Goal: Task Accomplishment & Management: Use online tool/utility

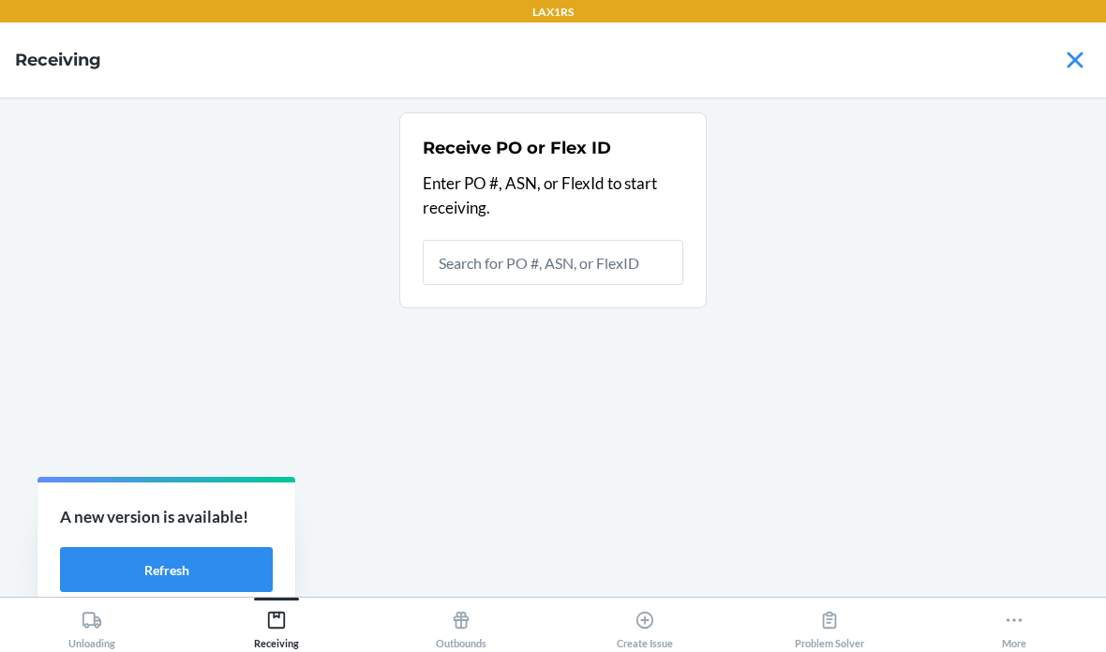
scroll to position [75, 0]
click at [603, 240] on input "text" at bounding box center [553, 262] width 261 height 45
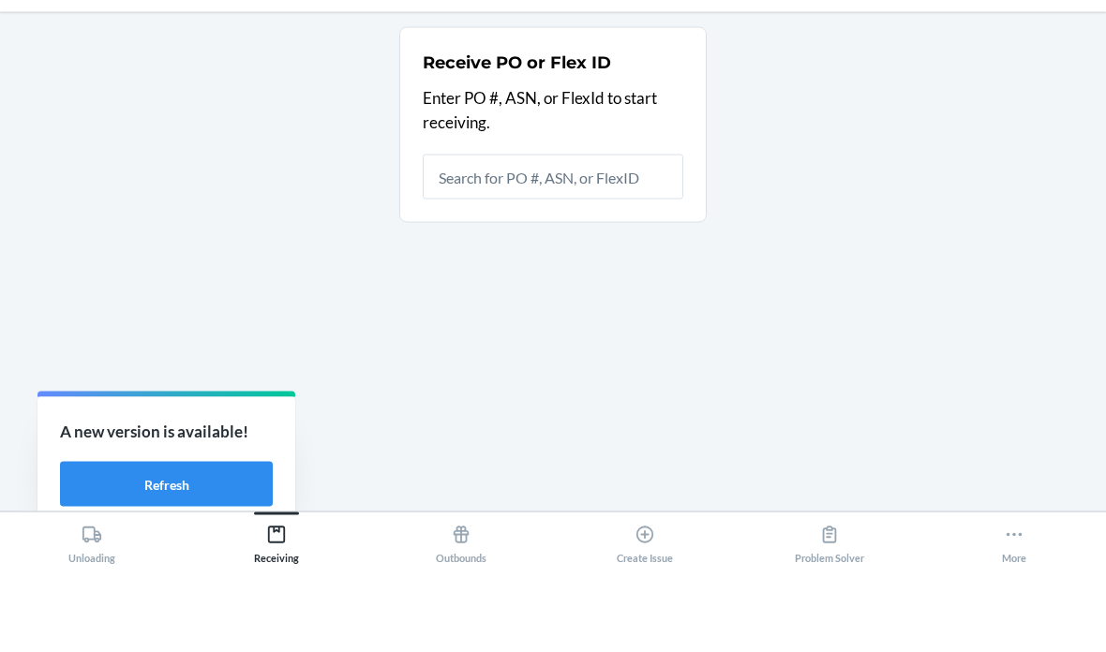
click at [395, 165] on div "Receive PO or Flex ID Enter PO #, ASN, or FlexId to start receiving." at bounding box center [553, 347] width 1076 height 470
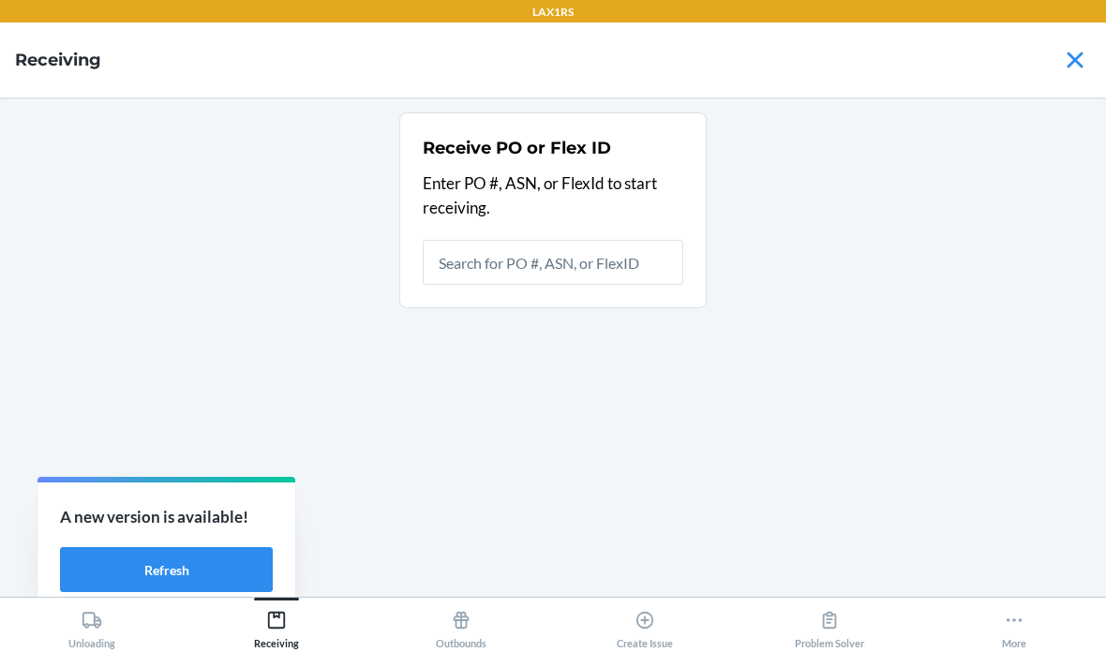
click at [281, 622] on icon at bounding box center [276, 620] width 21 height 21
click at [218, 554] on button "Refresh" at bounding box center [166, 569] width 213 height 45
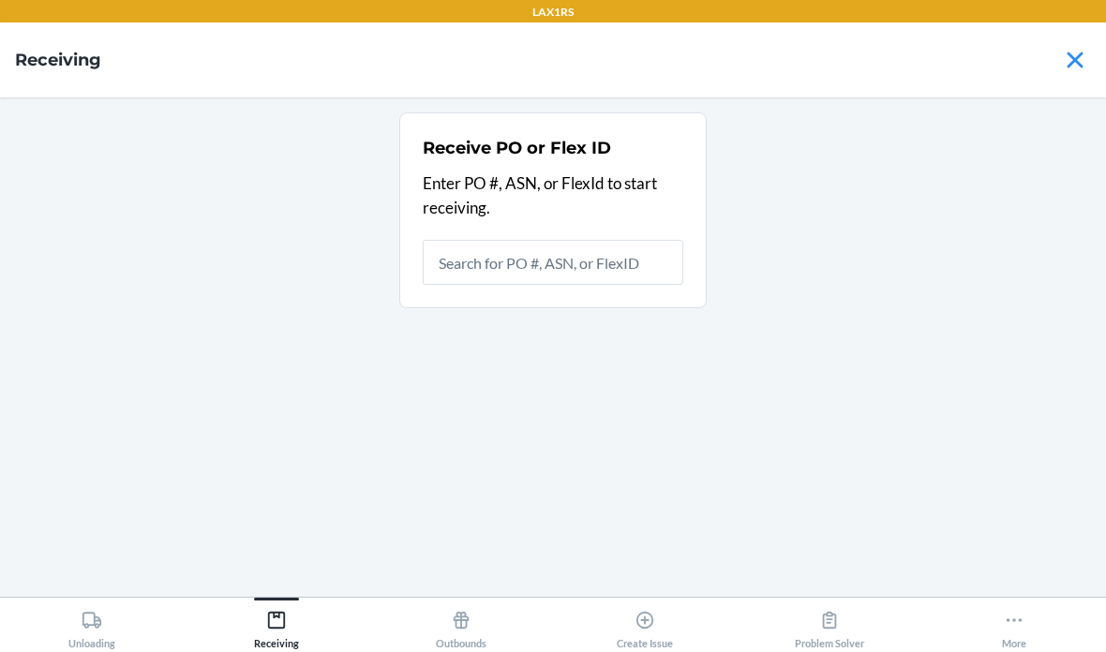
scroll to position [75, 0]
click at [528, 240] on input "text" at bounding box center [553, 262] width 261 height 45
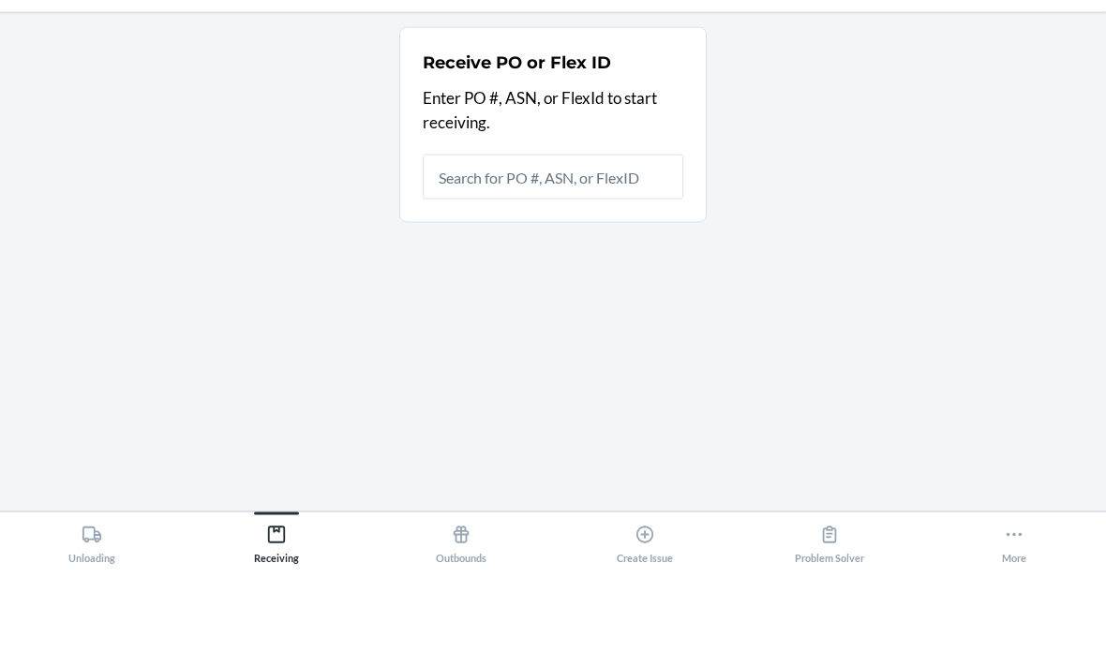
type input "0"
type input "9940946"
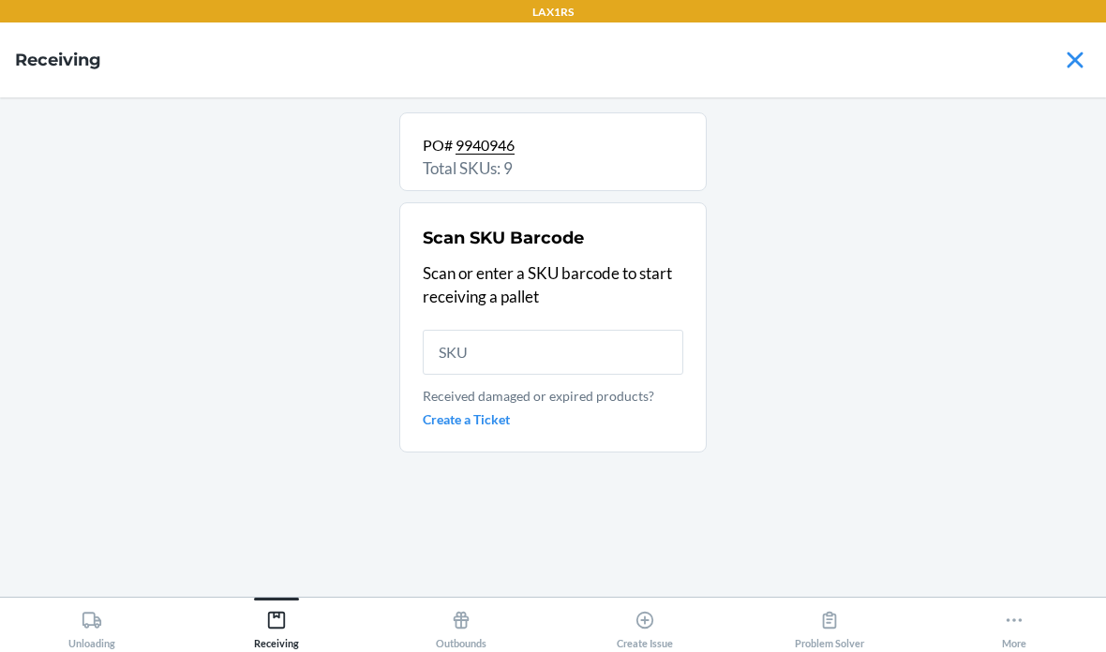
click at [550, 330] on input "text" at bounding box center [553, 352] width 261 height 45
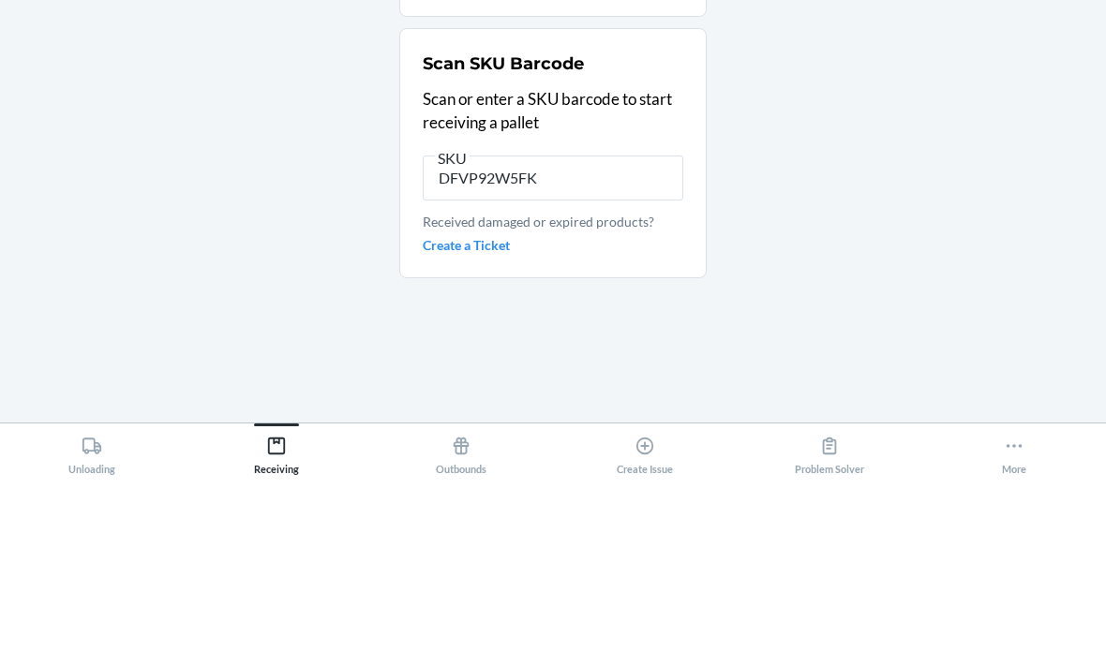
type input "DFVP92W5FKC"
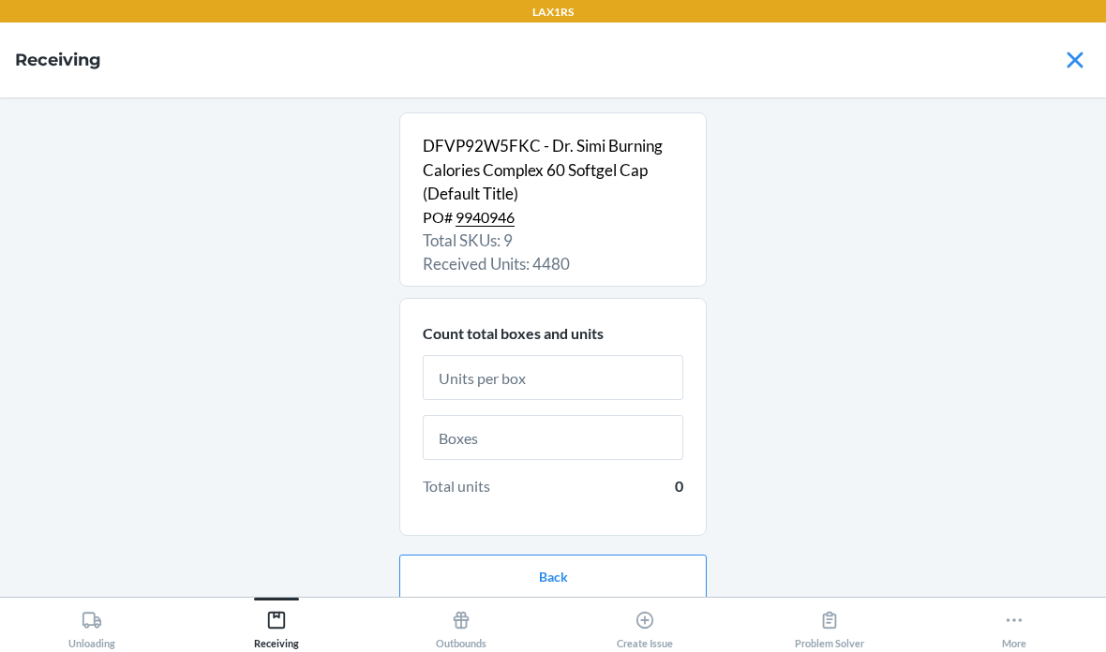
click at [568, 355] on input "text" at bounding box center [553, 377] width 261 height 45
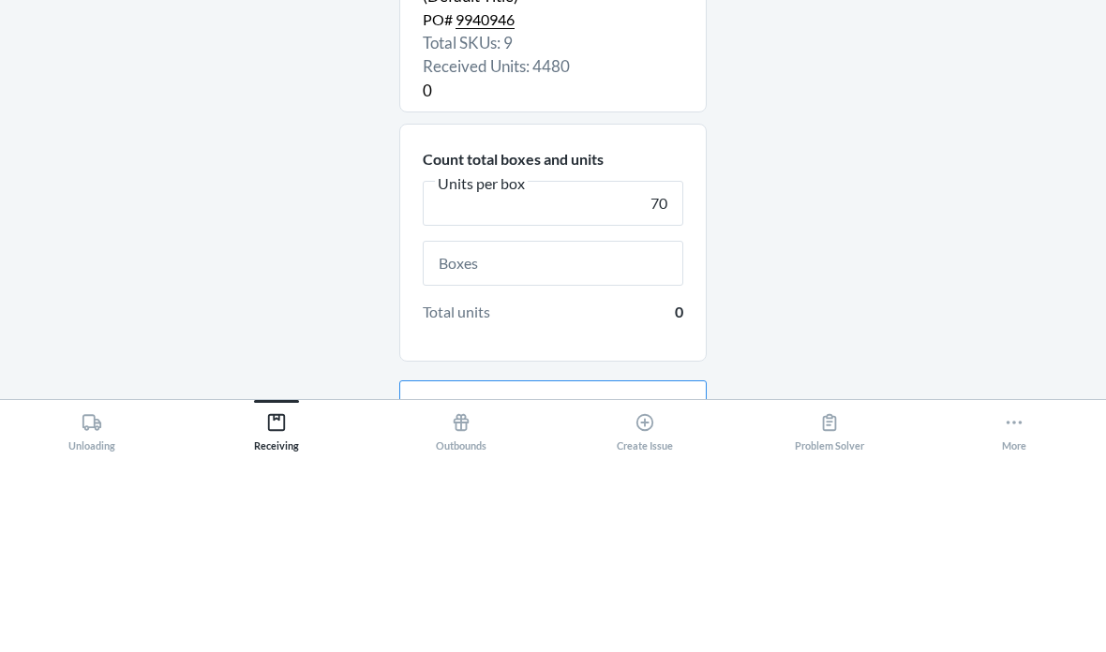
type input "70"
click at [574, 439] on input "text" at bounding box center [553, 461] width 261 height 45
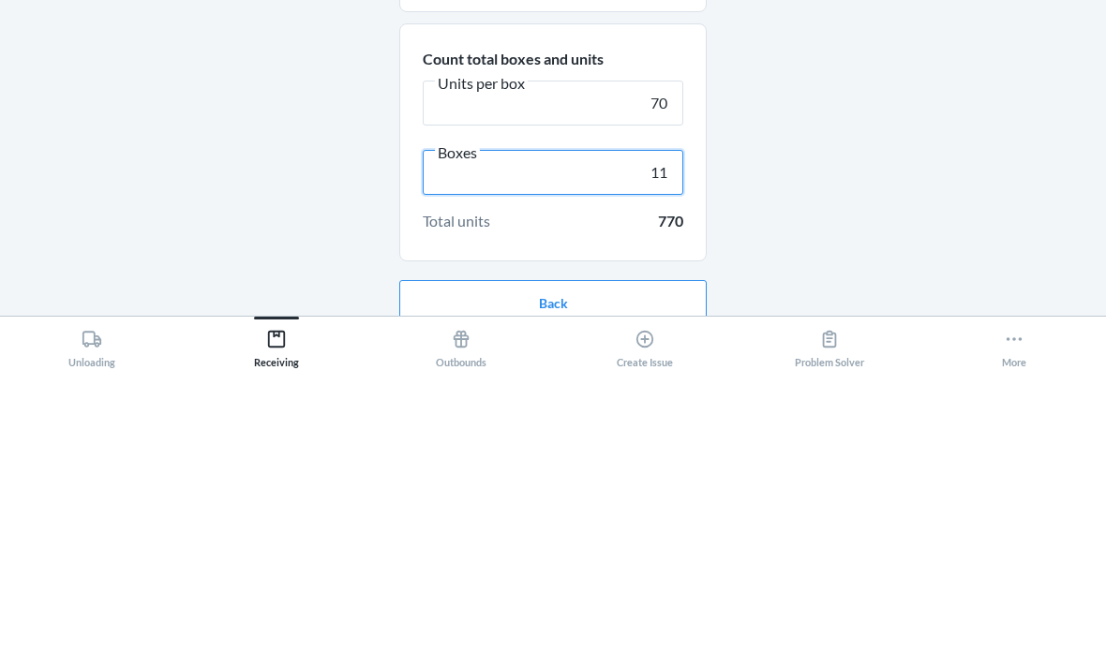
scroll to position [16, 0]
type input "11"
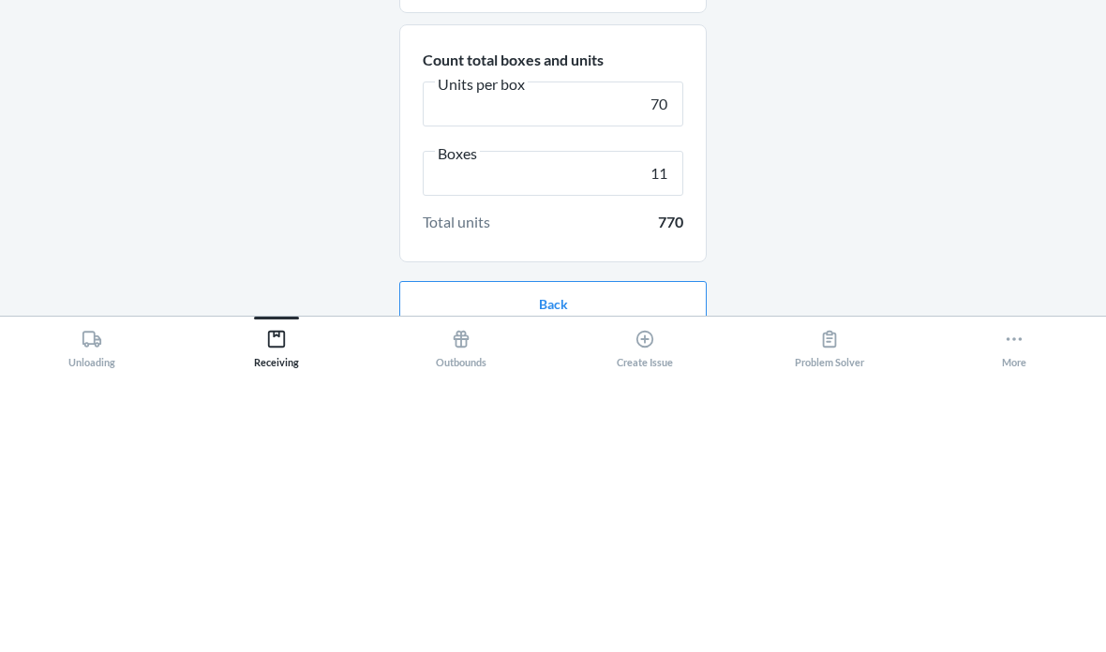
click at [233, 139] on div "DFVP92W5FKC - Dr. Simi Burning Calories Complex 60 Softgel Cap (Default Title) …" at bounding box center [553, 332] width 1076 height 470
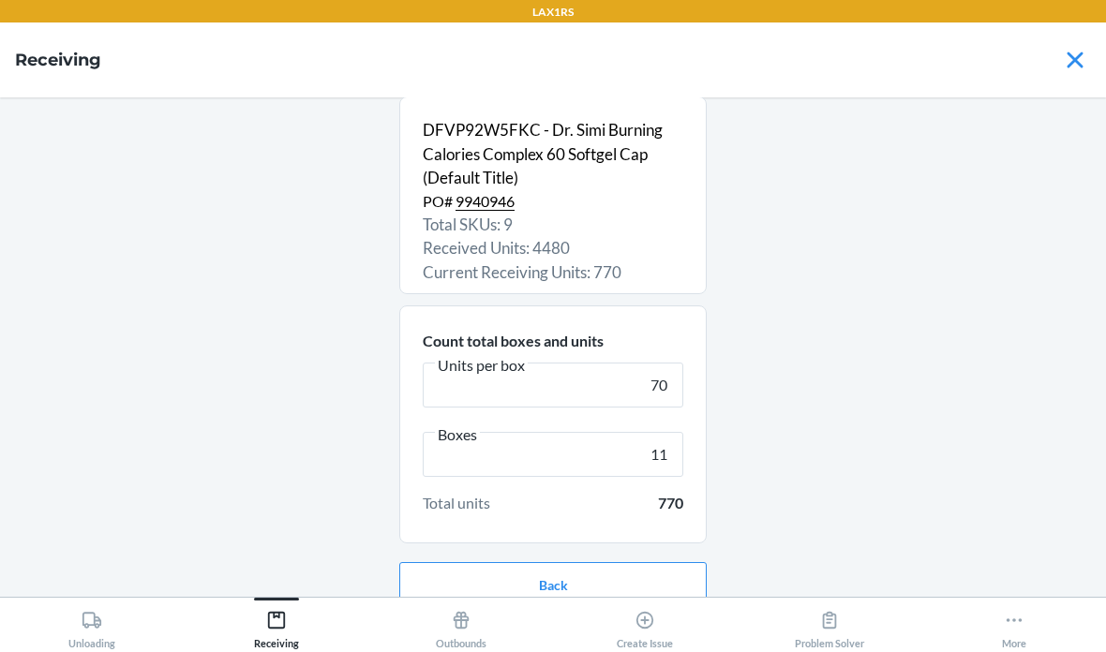
click at [592, 622] on button "Continue" at bounding box center [552, 644] width 307 height 45
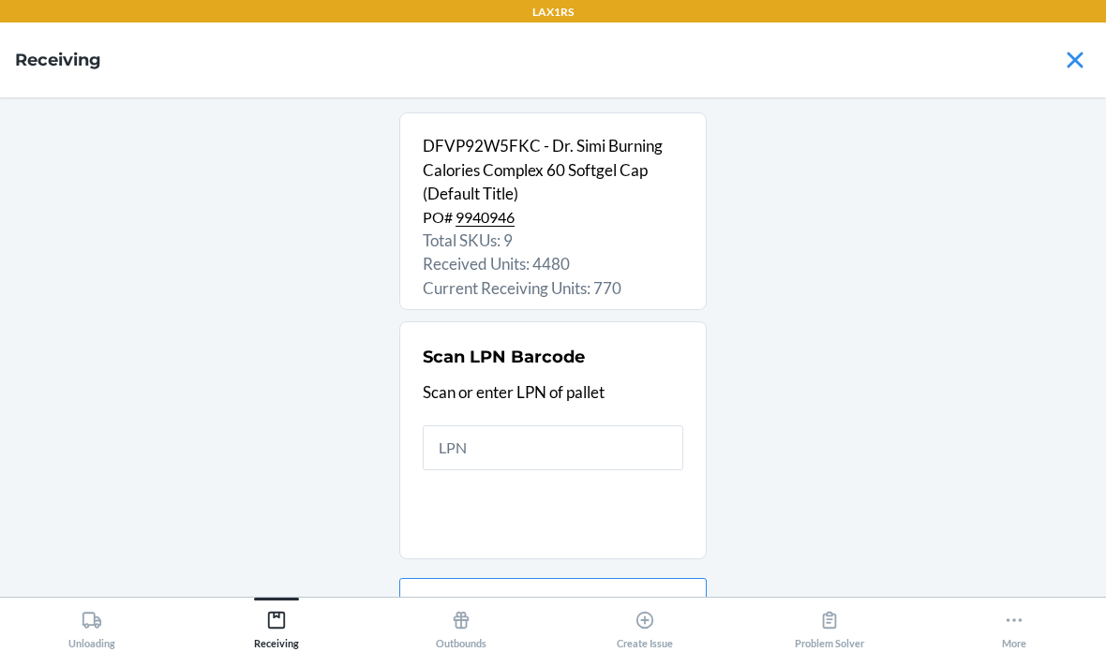
click at [522, 426] on input "text" at bounding box center [553, 448] width 261 height 45
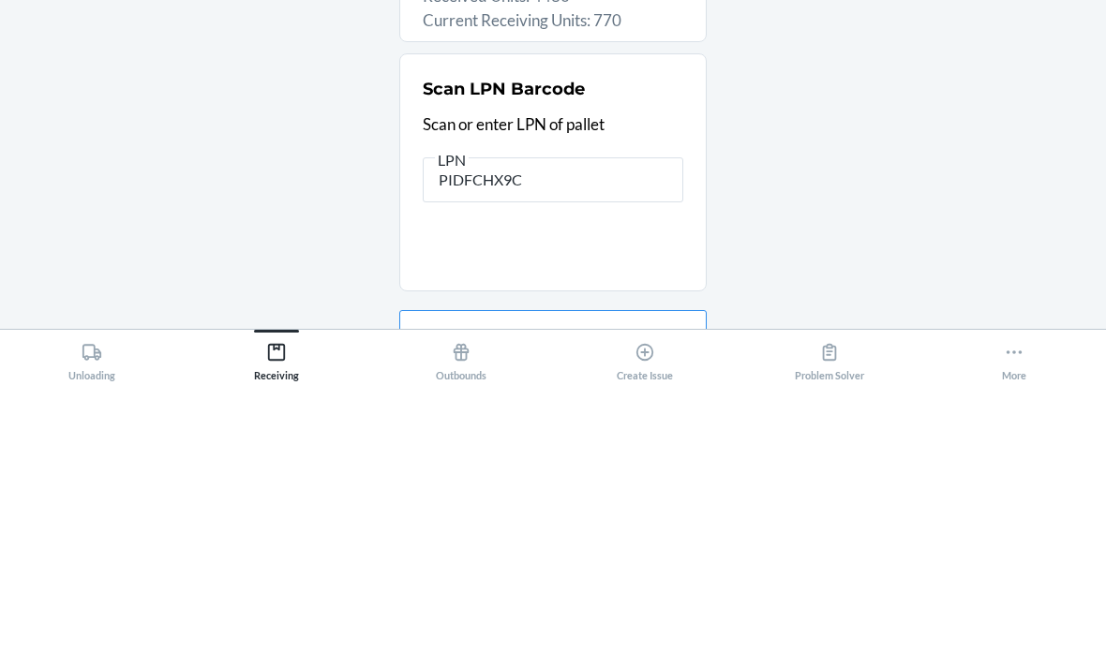
type input "PIDFCHX9CE"
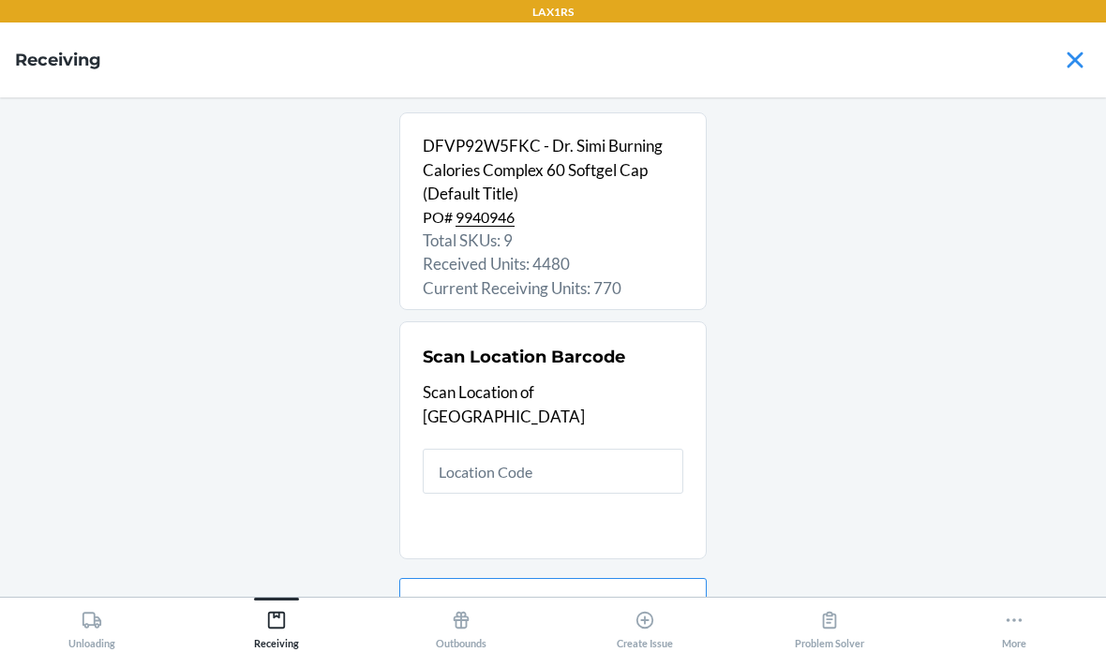
click at [557, 449] on input "text" at bounding box center [553, 471] width 261 height 45
click at [576, 449] on input "text" at bounding box center [553, 471] width 261 height 45
click at [641, 449] on input "text" at bounding box center [553, 471] width 261 height 45
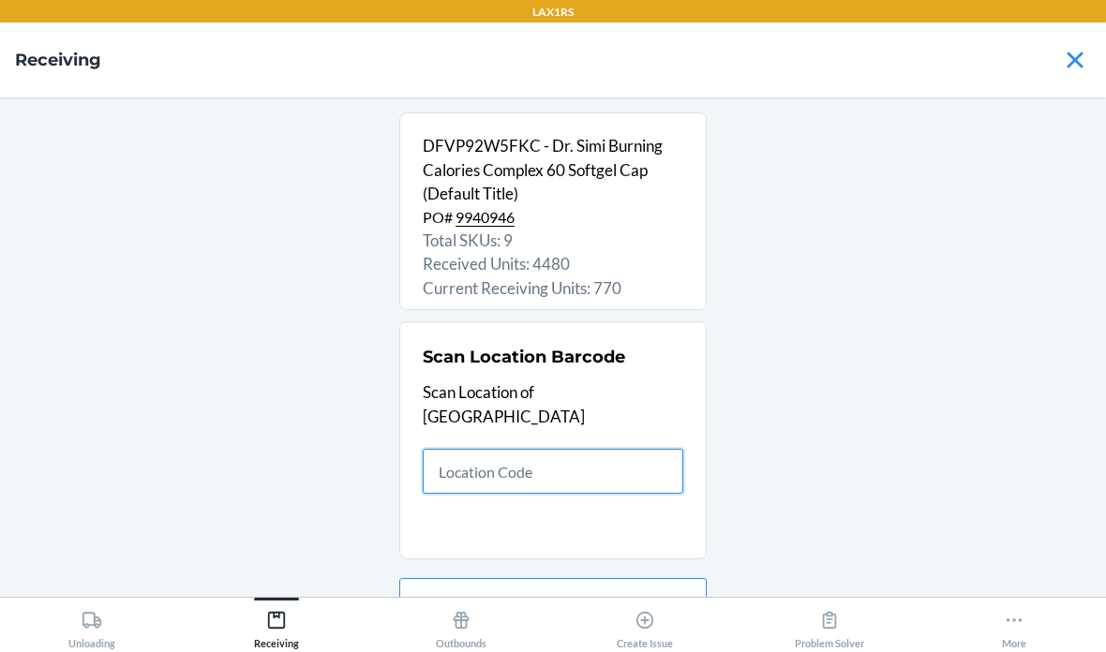
click at [519, 449] on input "text" at bounding box center [553, 471] width 261 height 45
click at [489, 449] on input "text" at bounding box center [553, 471] width 261 height 45
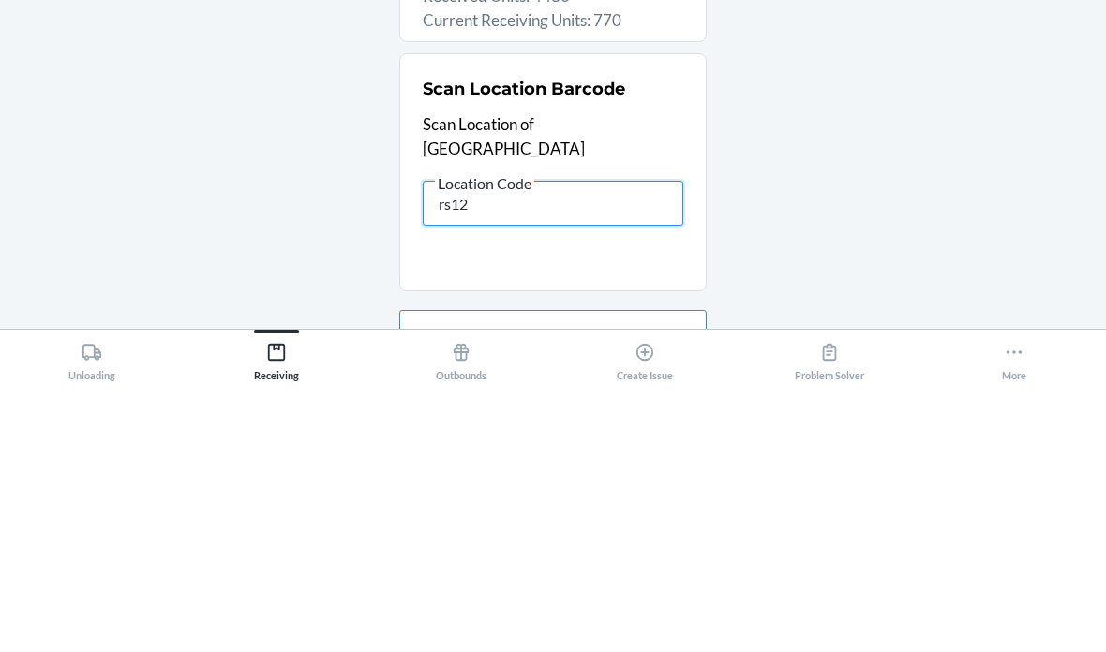
type input "rs120"
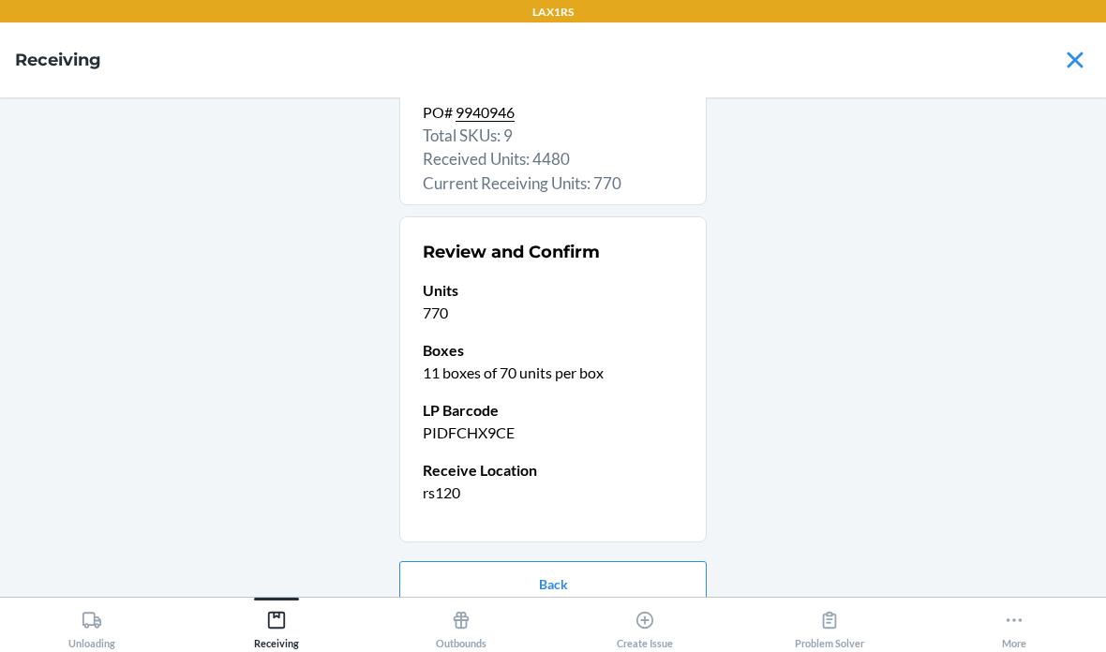
scroll to position [104, 0]
click at [582, 622] on button "Confirm receive" at bounding box center [552, 644] width 307 height 45
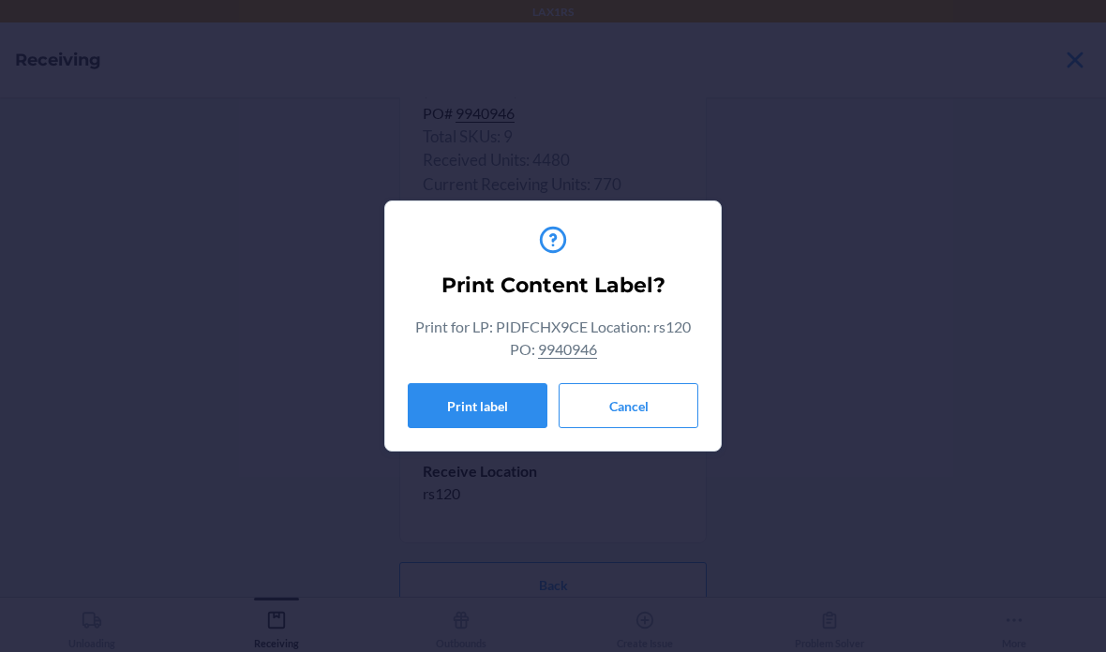
click at [644, 412] on button "Cancel" at bounding box center [629, 405] width 140 height 45
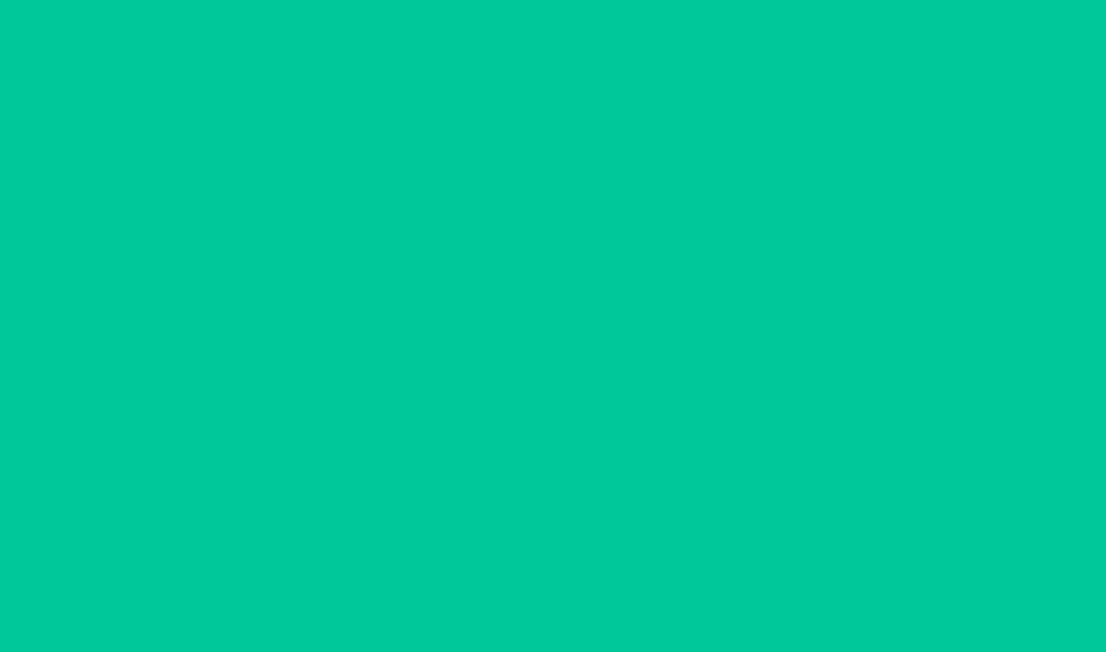
scroll to position [0, 0]
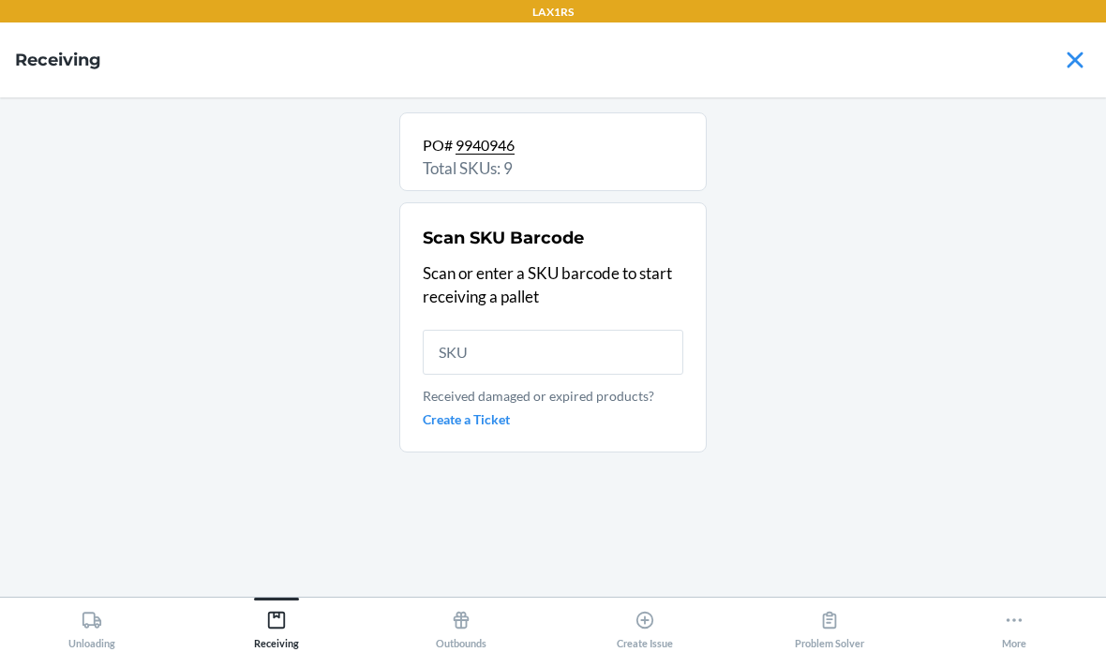
click at [494, 330] on input "text" at bounding box center [553, 352] width 261 height 45
click at [553, 330] on input "text" at bounding box center [553, 352] width 261 height 45
click at [528, 330] on input "text" at bounding box center [553, 352] width 261 height 45
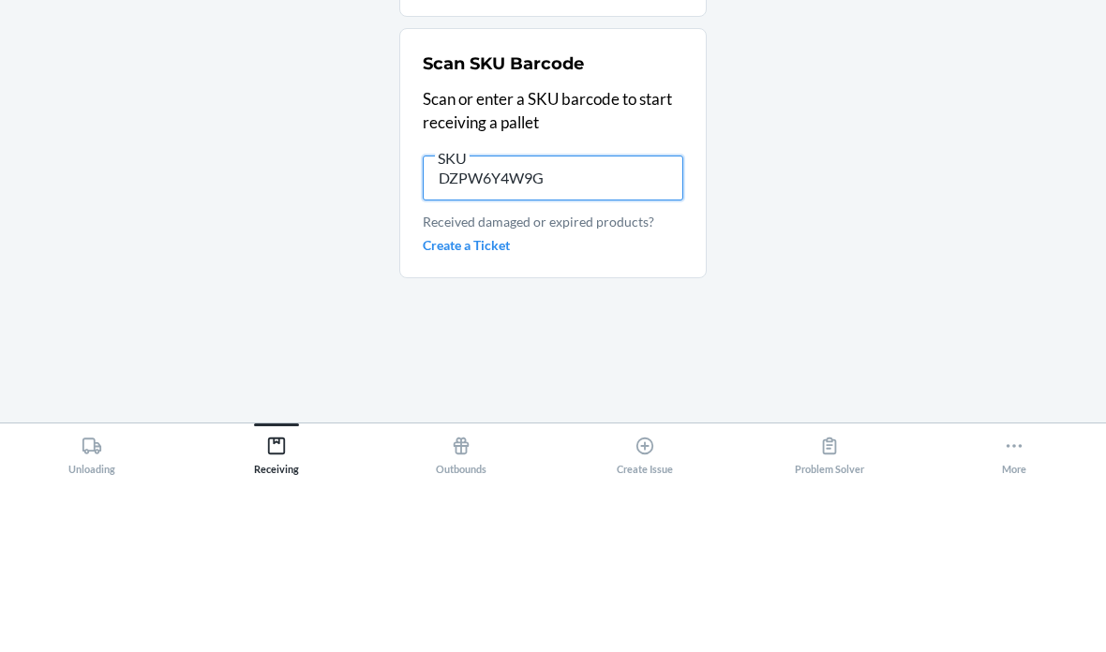
type input "DZPW6Y4W9GJ"
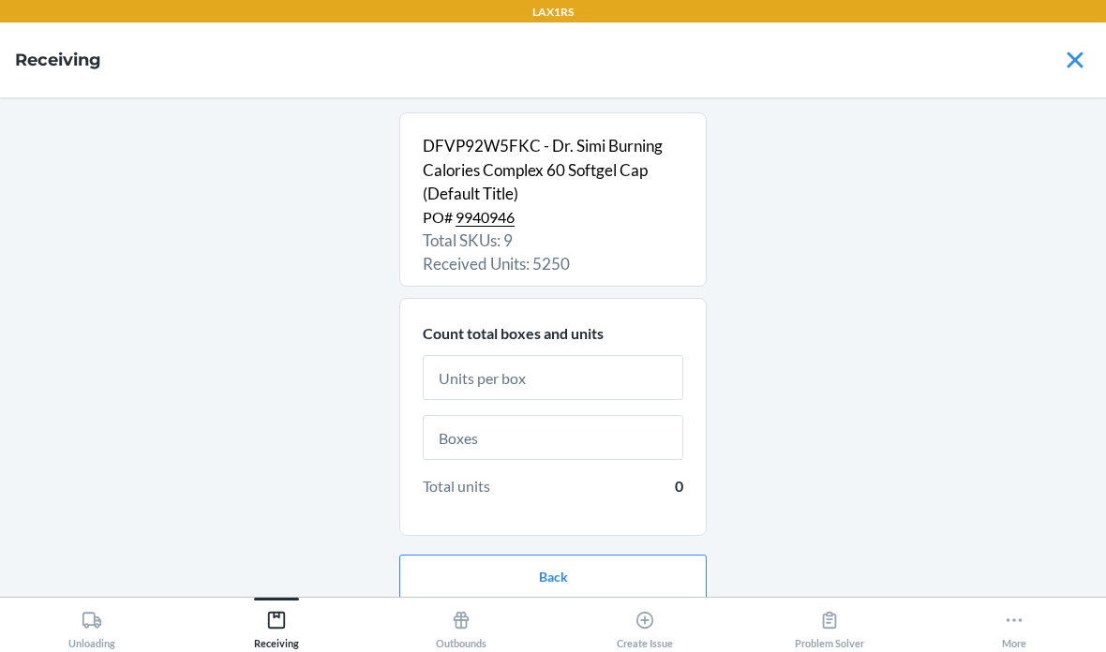
click at [536, 355] on input "text" at bounding box center [553, 377] width 261 height 45
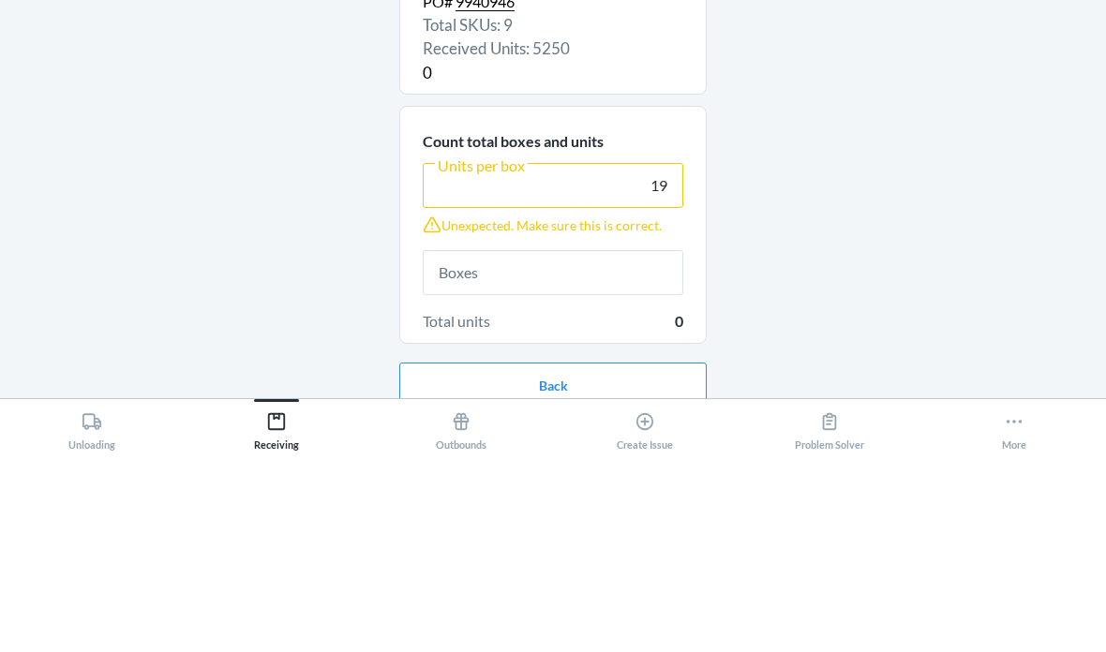
scroll to position [16, 0]
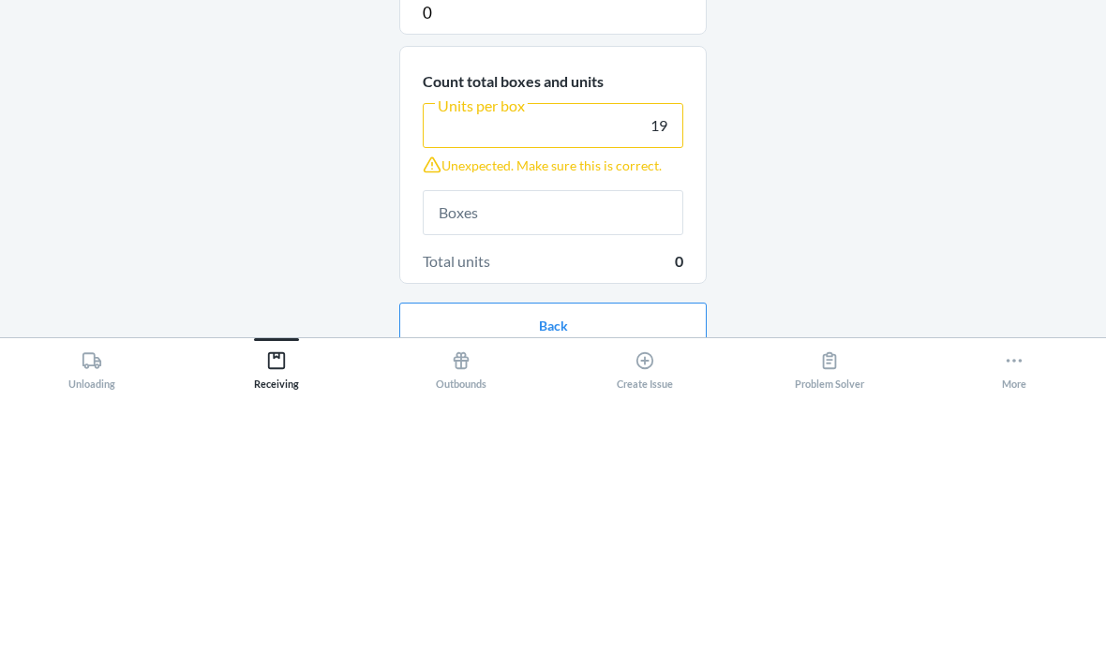
type input "19"
click at [549, 450] on input "text" at bounding box center [553, 472] width 261 height 45
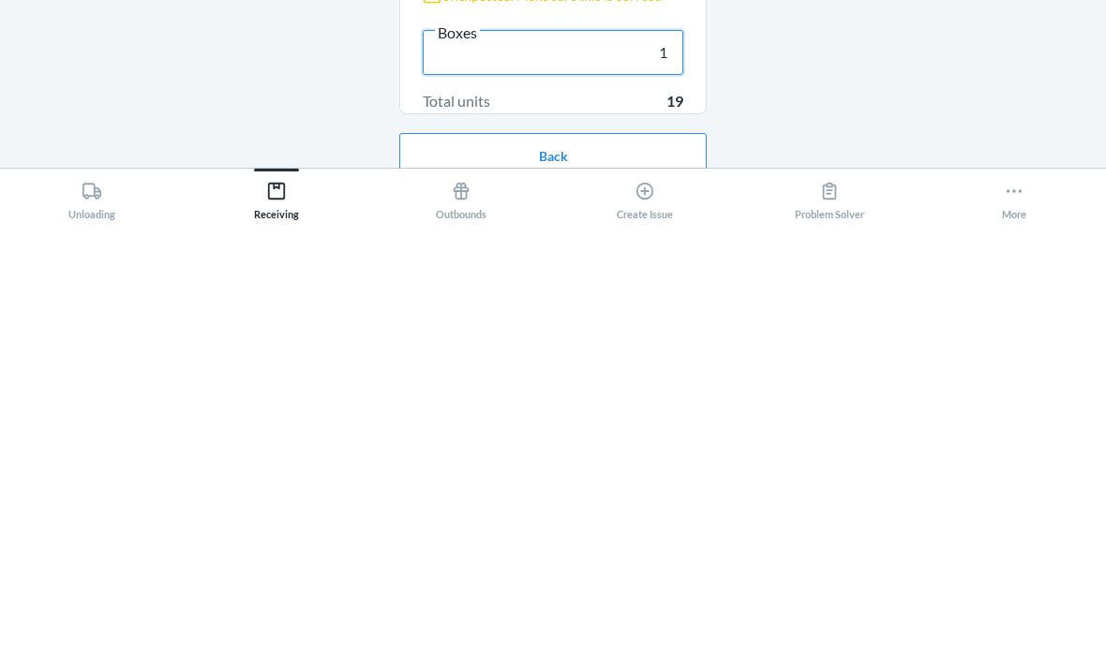
type input "1"
click at [577, 622] on button "Continue" at bounding box center [552, 644] width 307 height 45
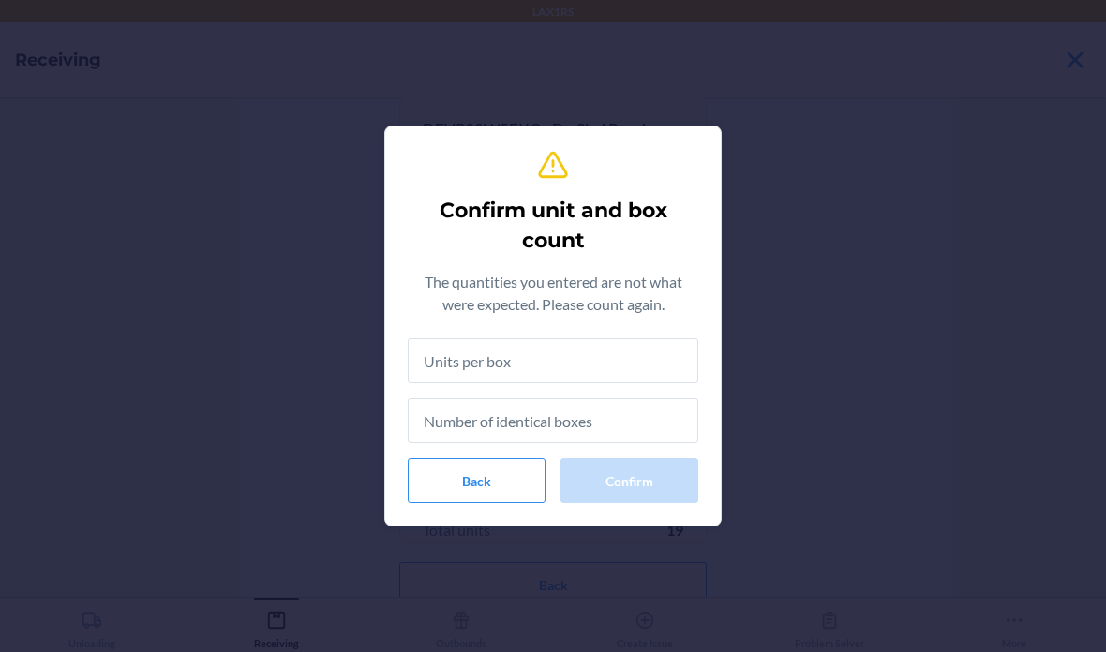
click at [540, 359] on input "text" at bounding box center [553, 360] width 291 height 45
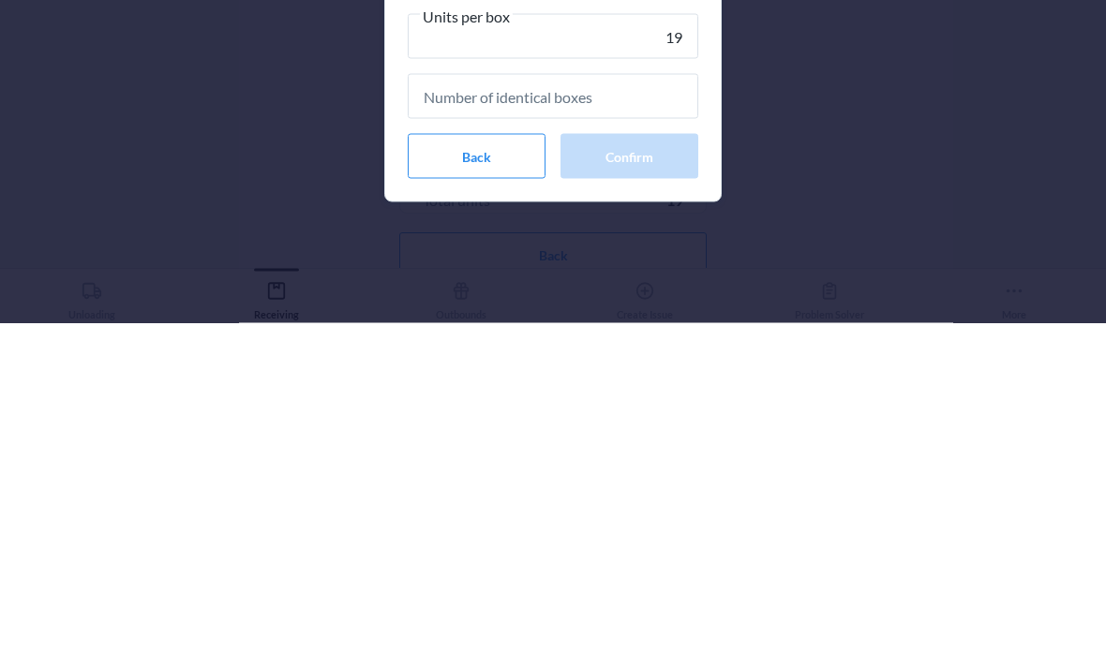
type input "19"
click at [565, 403] on input "text" at bounding box center [553, 425] width 291 height 45
type input "1"
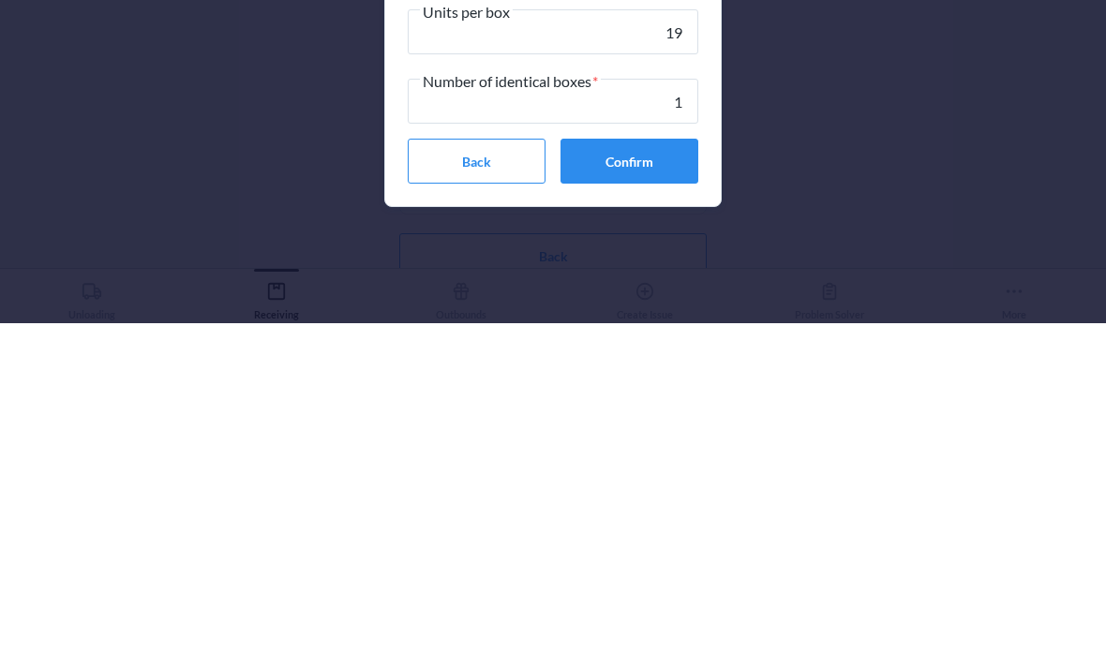
click at [656, 468] on button "Confirm" at bounding box center [630, 490] width 138 height 45
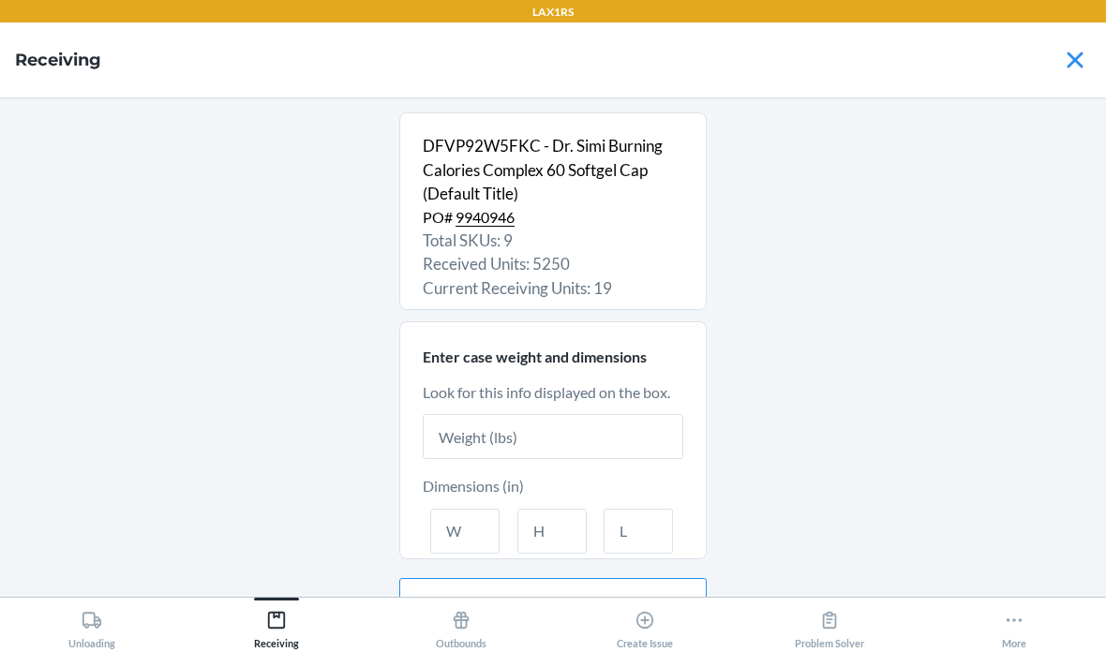
scroll to position [0, 0]
click at [575, 414] on input "text" at bounding box center [553, 436] width 261 height 45
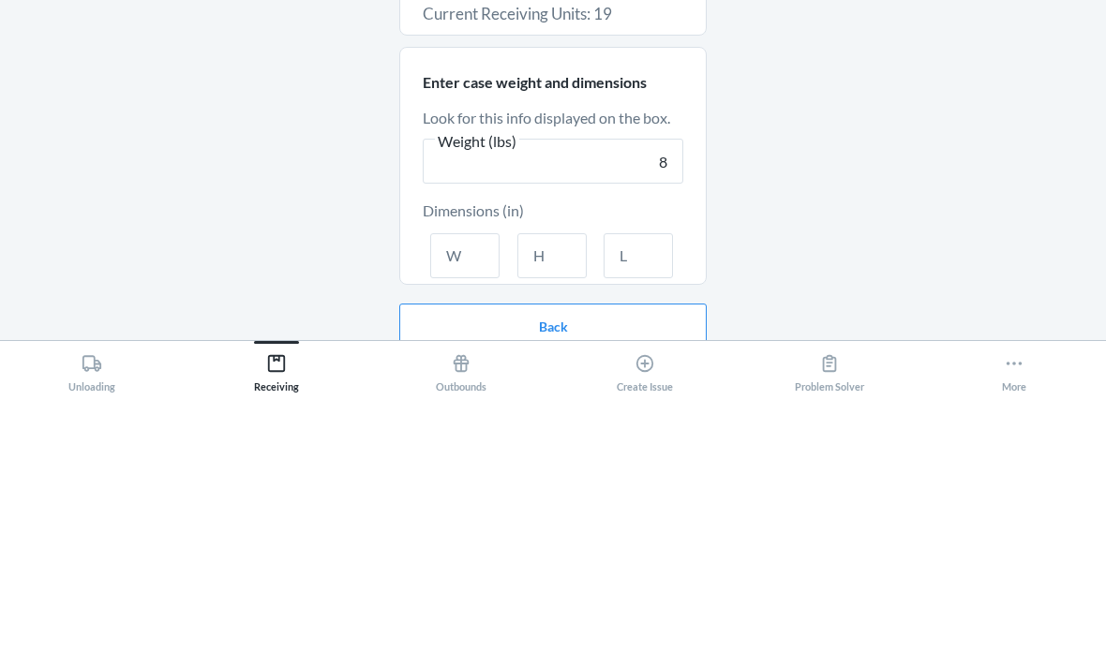
scroll to position [16, 0]
type input "8"
click at [457, 492] on input "text" at bounding box center [464, 514] width 69 height 45
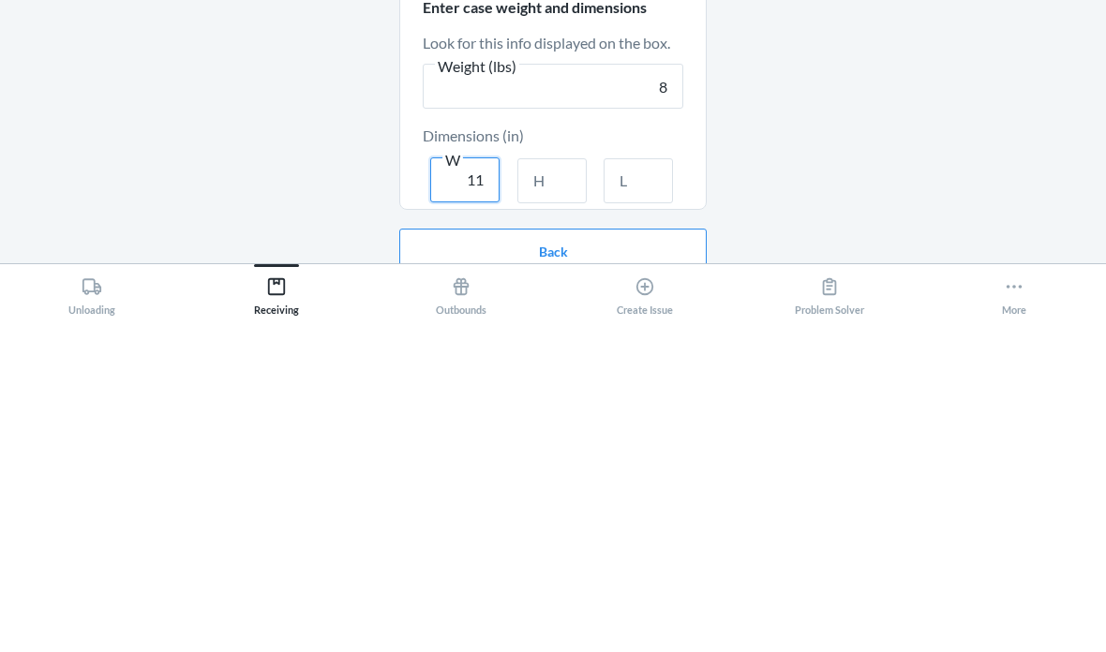
type input "11"
click at [577, 492] on input "text" at bounding box center [551, 514] width 69 height 45
type input "11"
click at [659, 492] on input "text" at bounding box center [638, 514] width 69 height 45
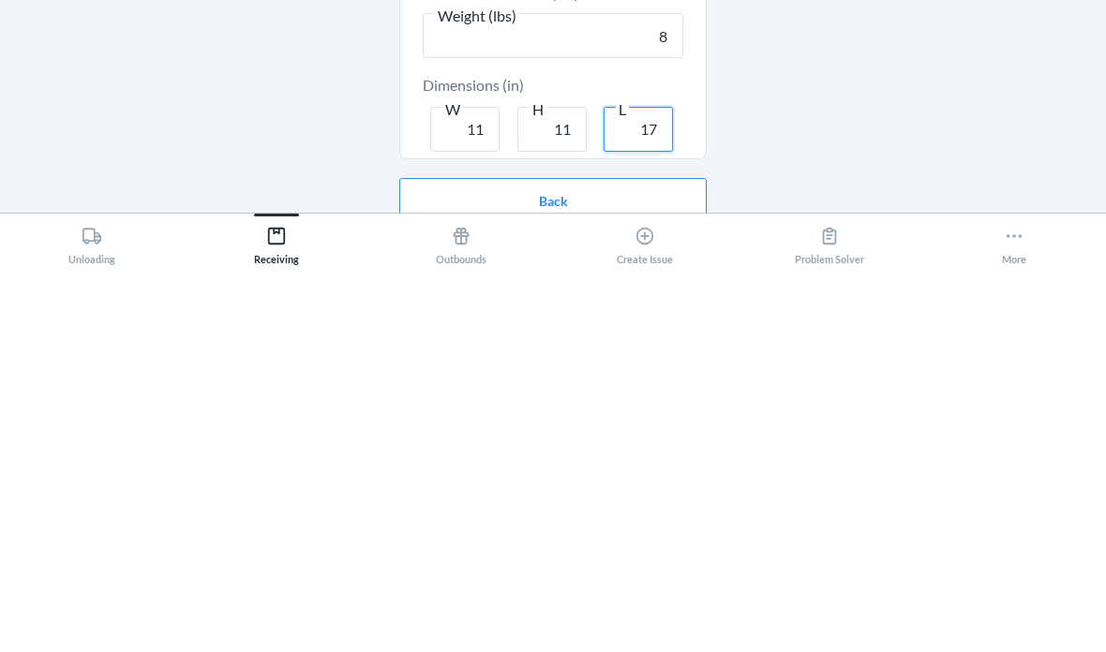
type input "17"
click at [662, 622] on button "Continue" at bounding box center [552, 644] width 307 height 45
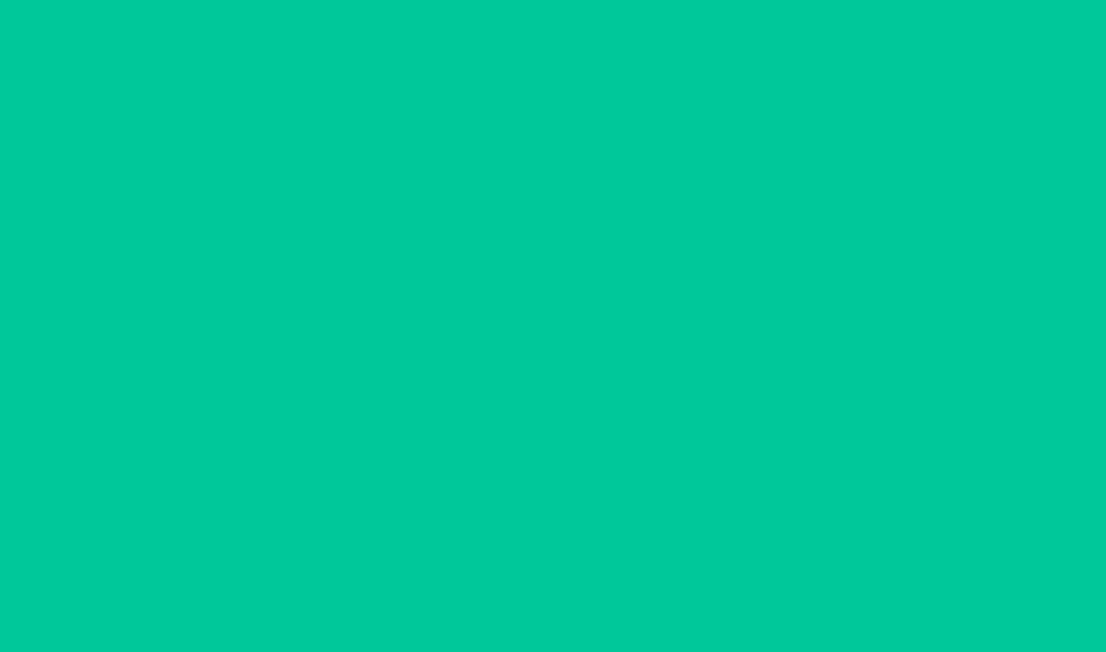
scroll to position [0, 0]
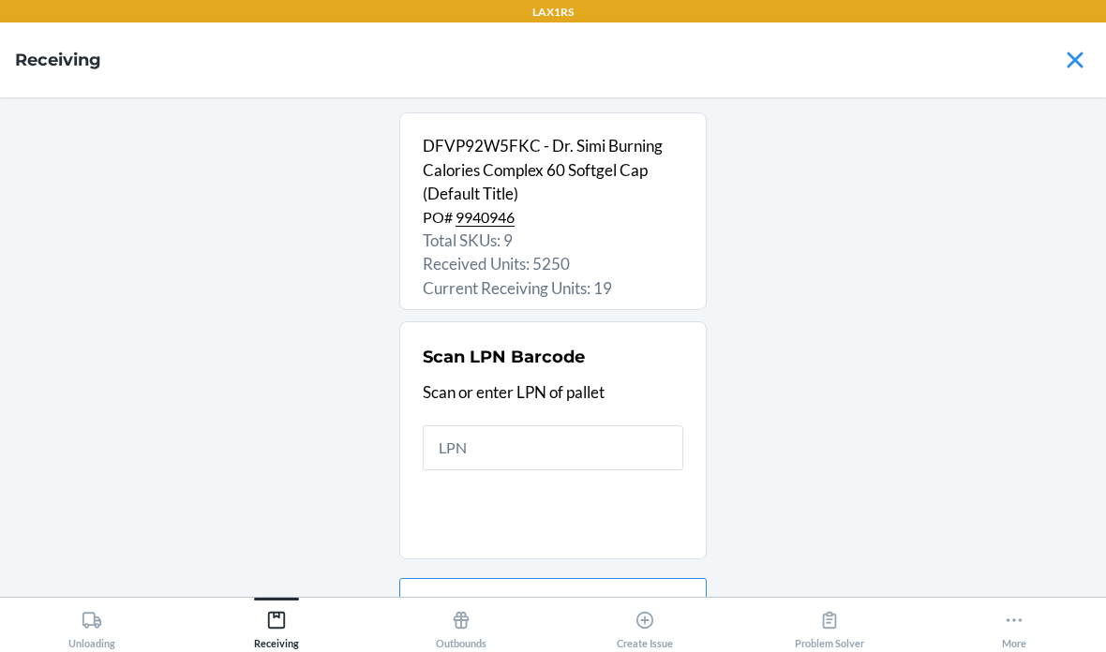
click at [547, 426] on input "text" at bounding box center [553, 448] width 261 height 45
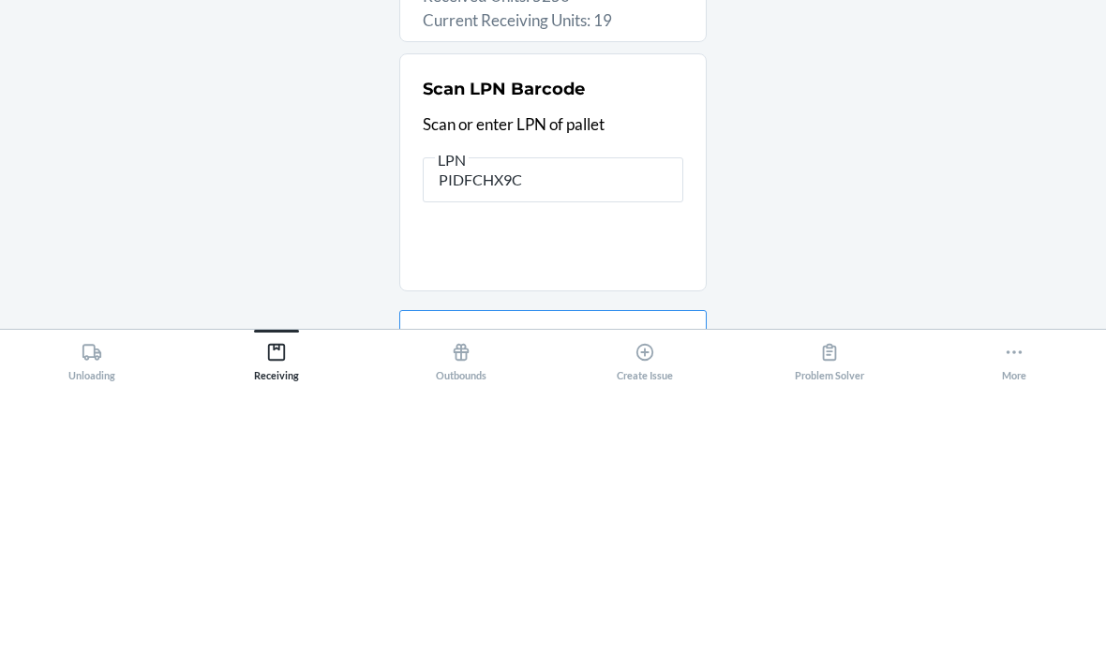
type input "PIDFCHX9CE"
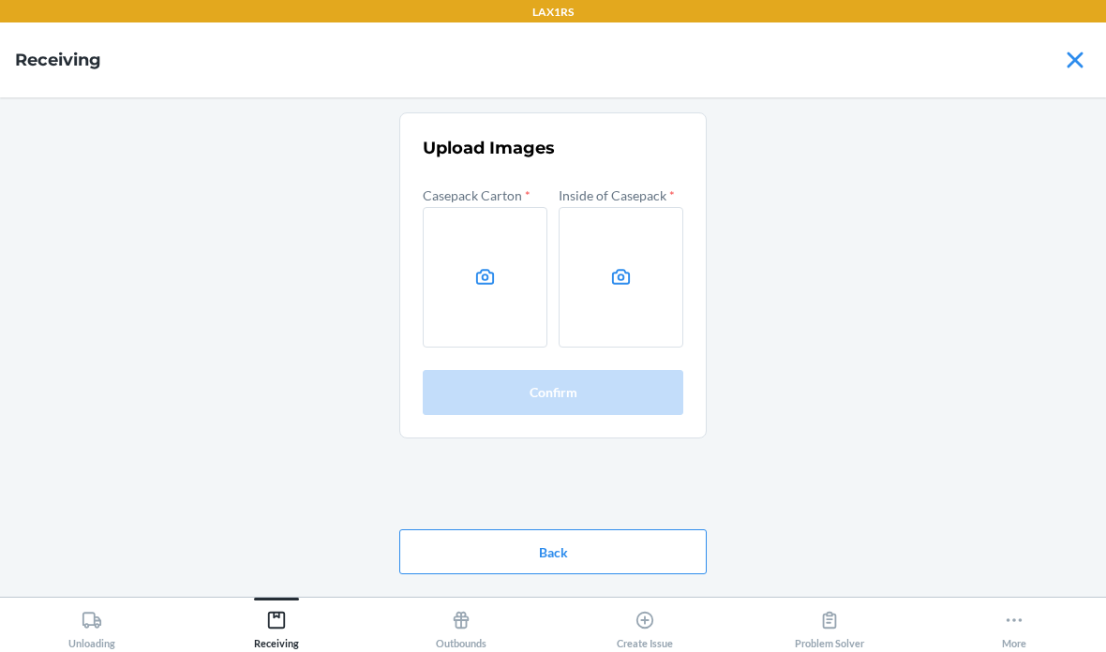
click at [486, 207] on label at bounding box center [485, 277] width 125 height 141
click at [0, 0] on input "file" at bounding box center [0, 0] width 0 height 0
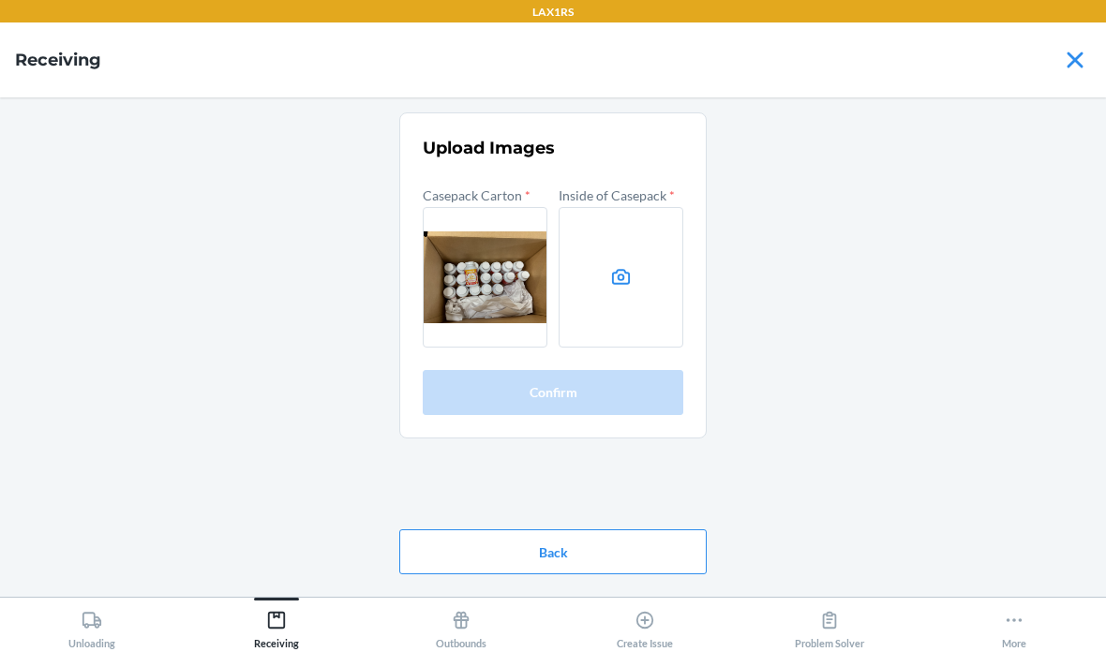
click at [640, 207] on label at bounding box center [621, 277] width 125 height 141
click at [0, 0] on input "file" at bounding box center [0, 0] width 0 height 0
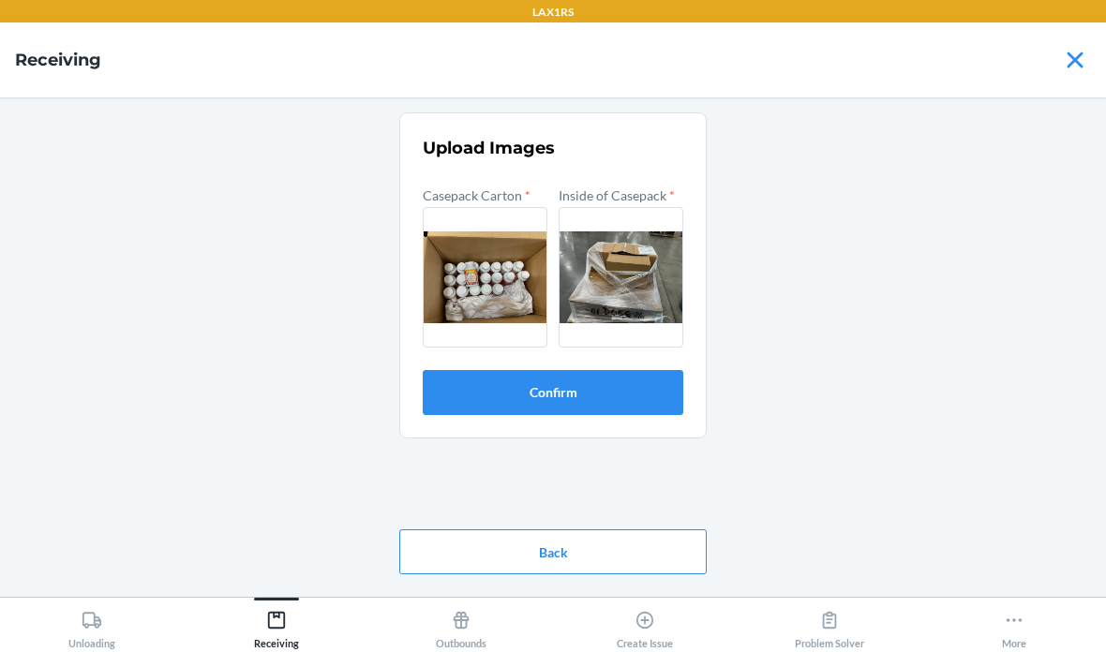
click at [587, 370] on button "Confirm" at bounding box center [553, 392] width 261 height 45
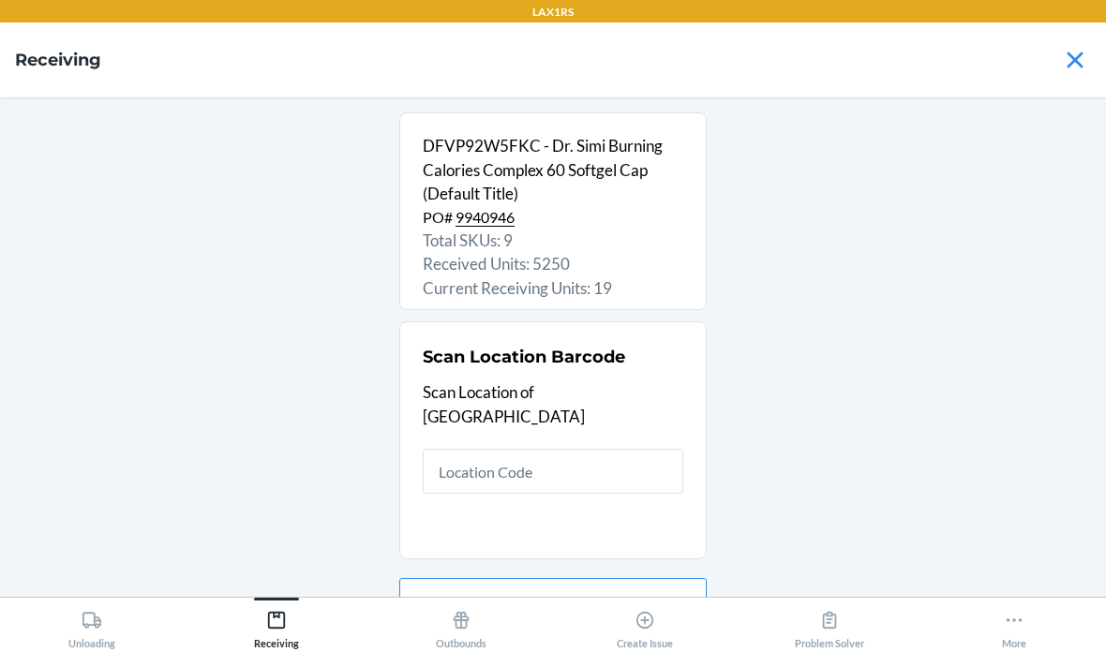
click at [558, 449] on input "text" at bounding box center [553, 471] width 261 height 45
click at [536, 449] on input "text" at bounding box center [553, 471] width 261 height 45
click at [559, 449] on input "text" at bounding box center [553, 471] width 261 height 45
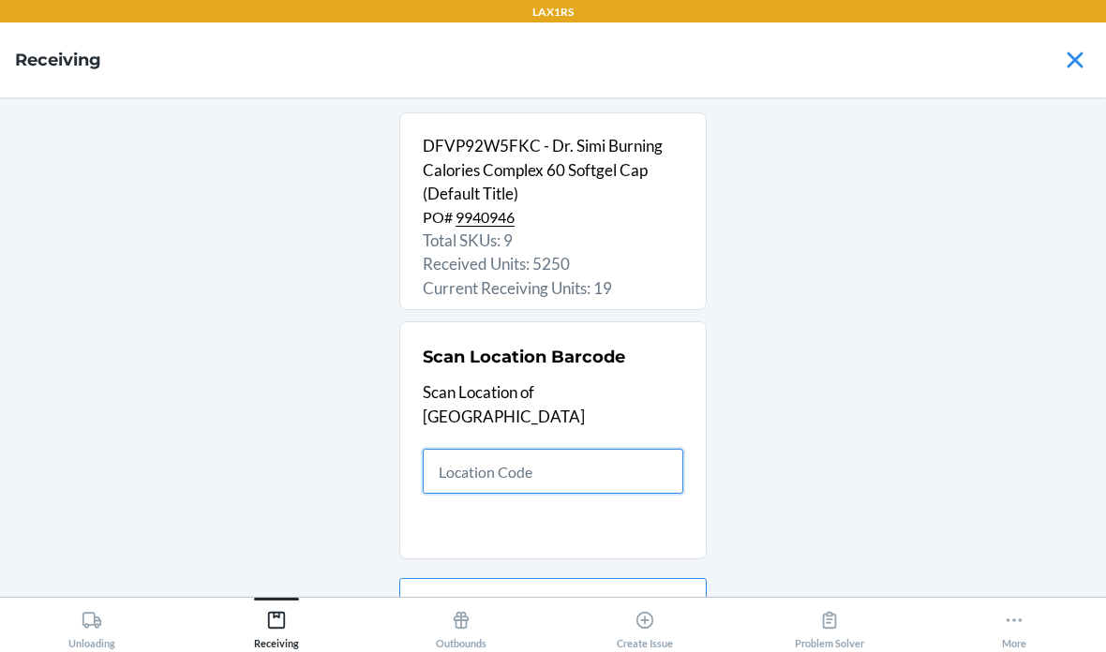
click at [523, 449] on input "text" at bounding box center [553, 471] width 261 height 45
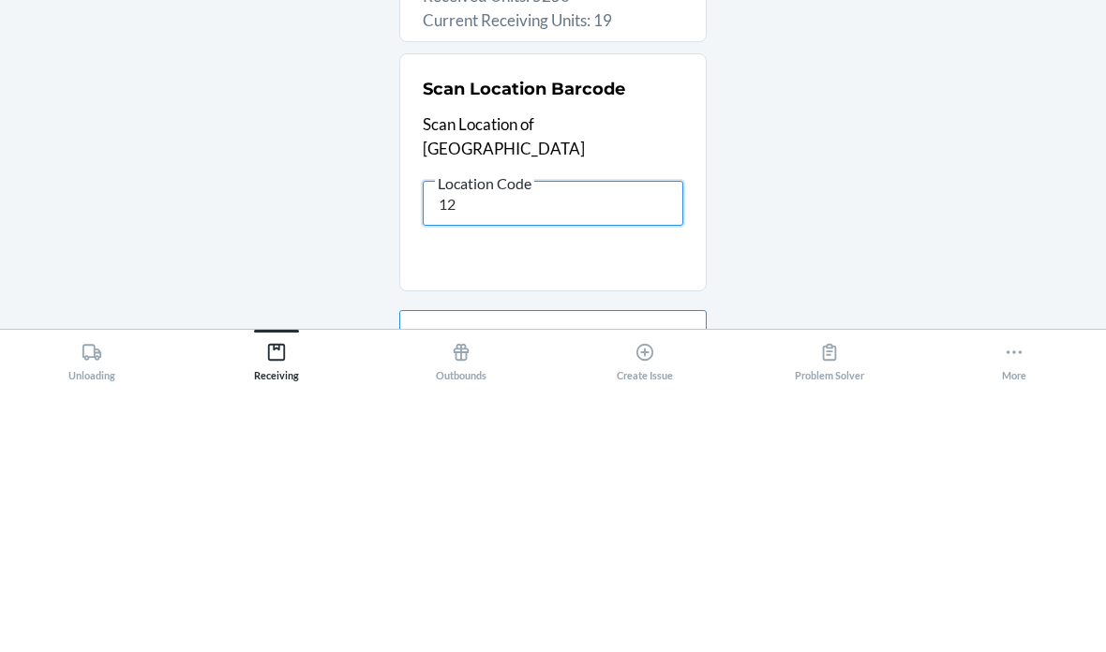
type input "1"
type input "Rs120"
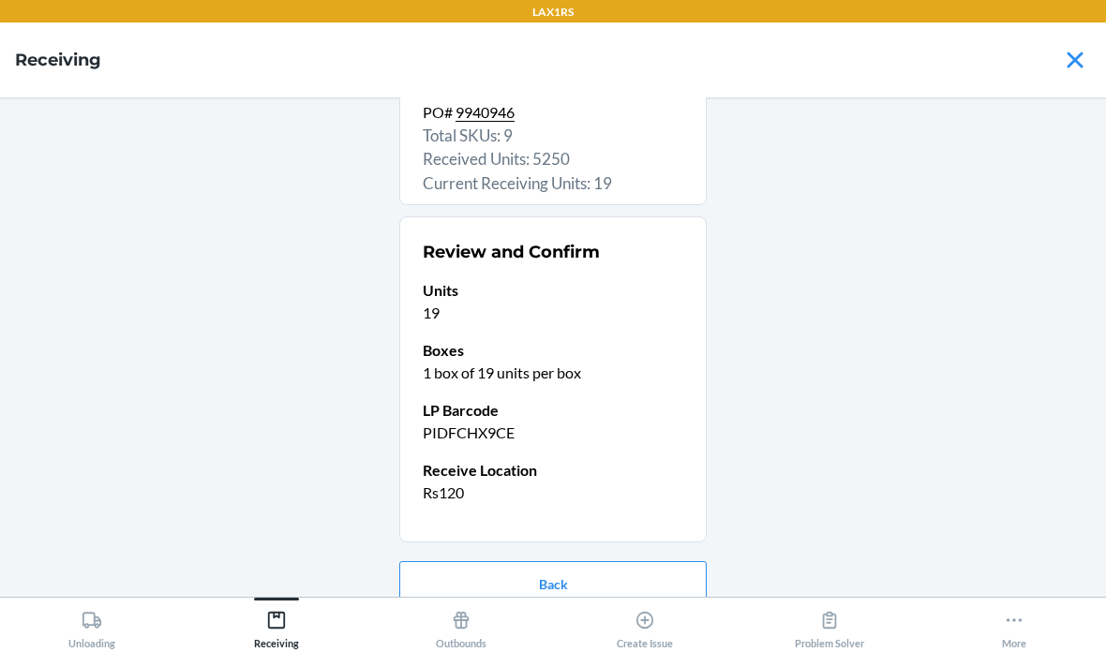
scroll to position [104, 0]
click at [592, 622] on button "Confirm receive" at bounding box center [552, 644] width 307 height 45
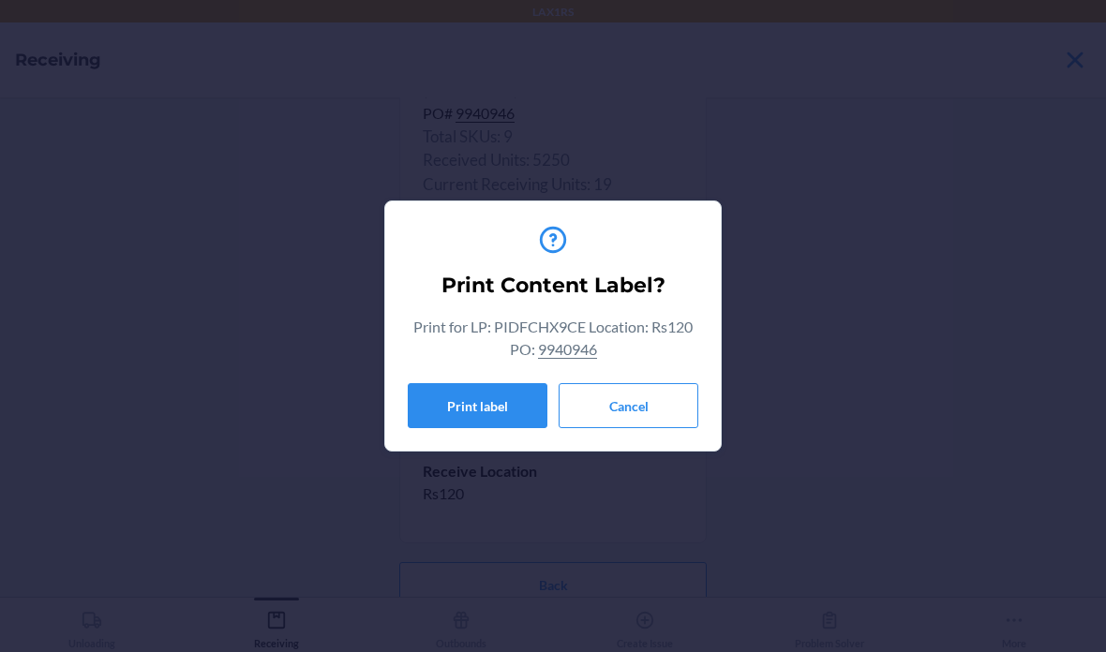
click at [651, 407] on button "Cancel" at bounding box center [629, 405] width 140 height 45
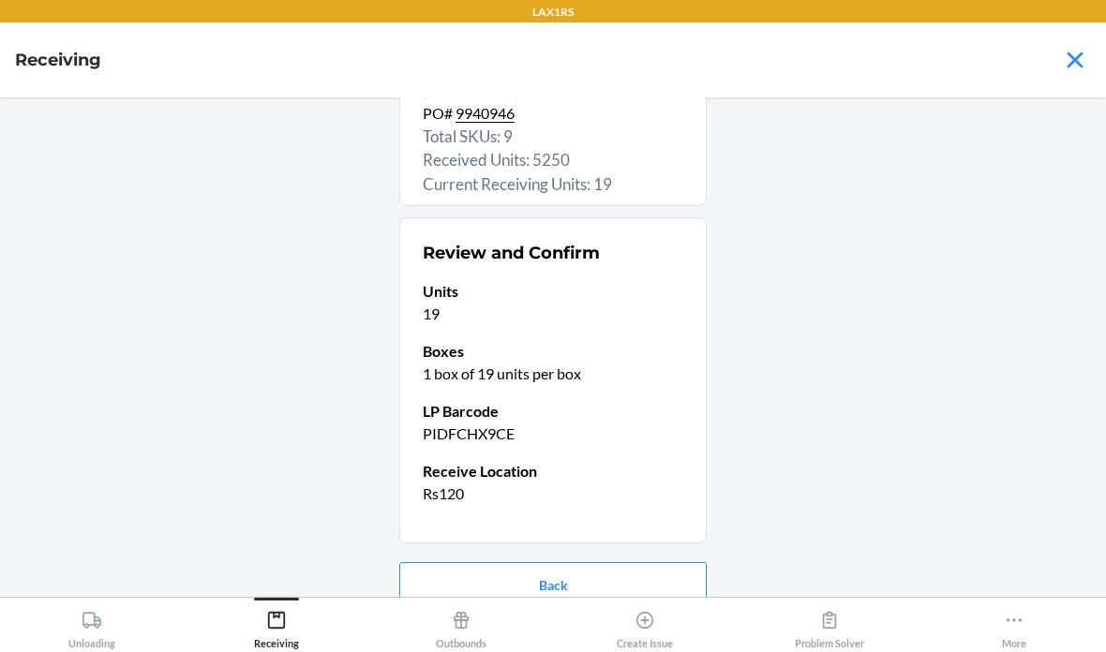
scroll to position [0, 0]
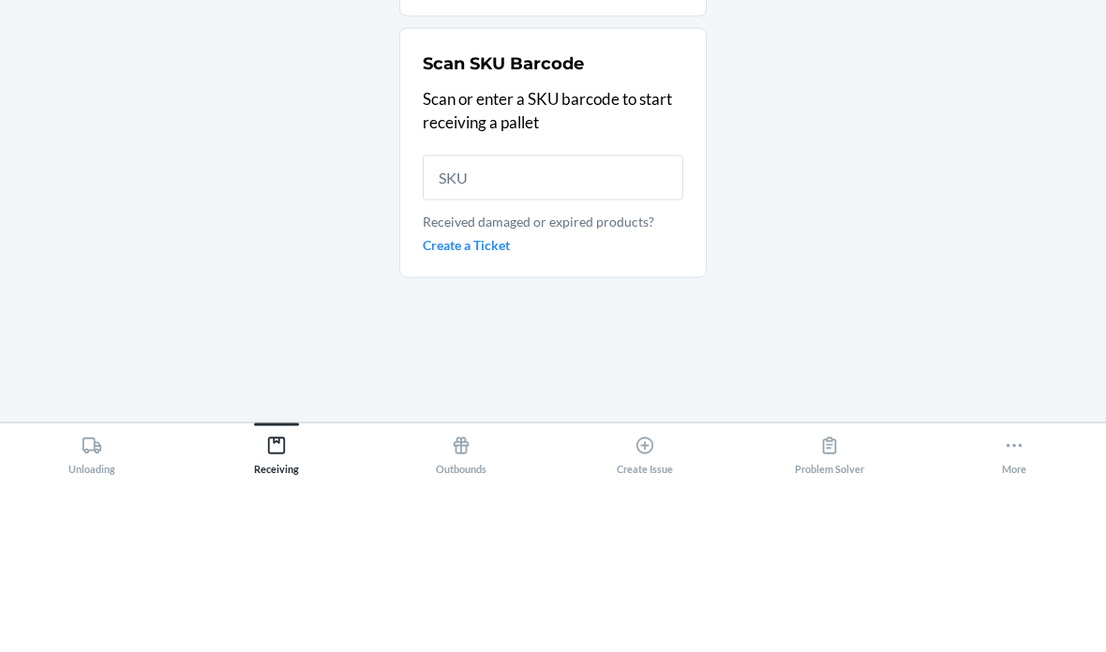
click at [282, 165] on div "PO# 9940946 Total SKUs: 9 Scan SKU Barcode Scan or enter a SKU barcode to start…" at bounding box center [553, 347] width 1076 height 470
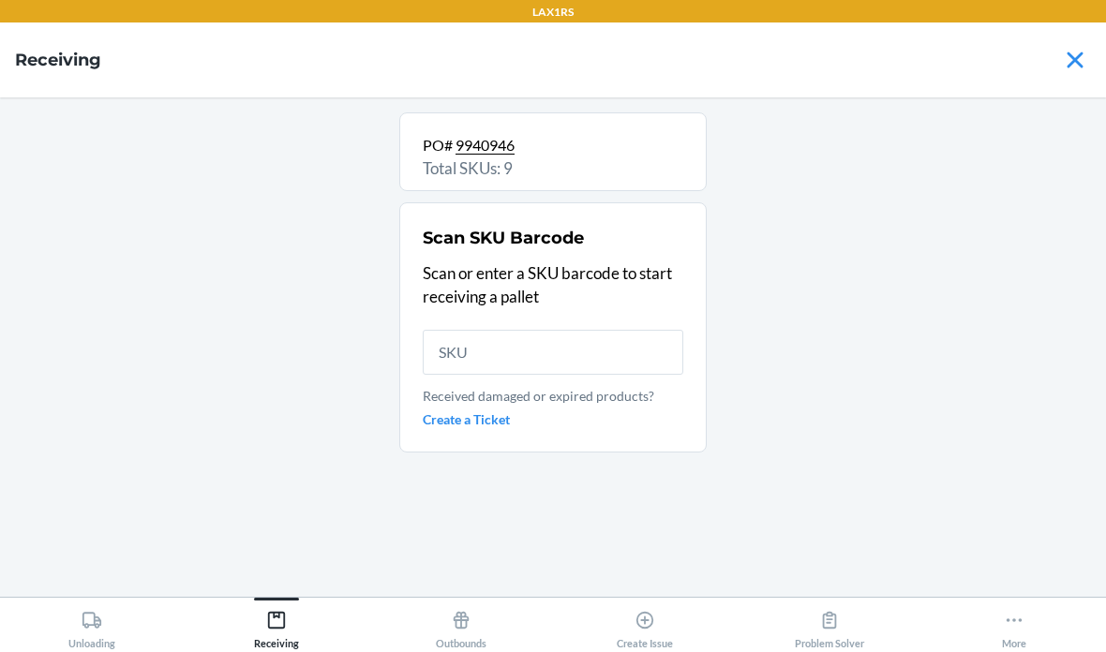
click at [97, 613] on icon at bounding box center [92, 620] width 21 height 21
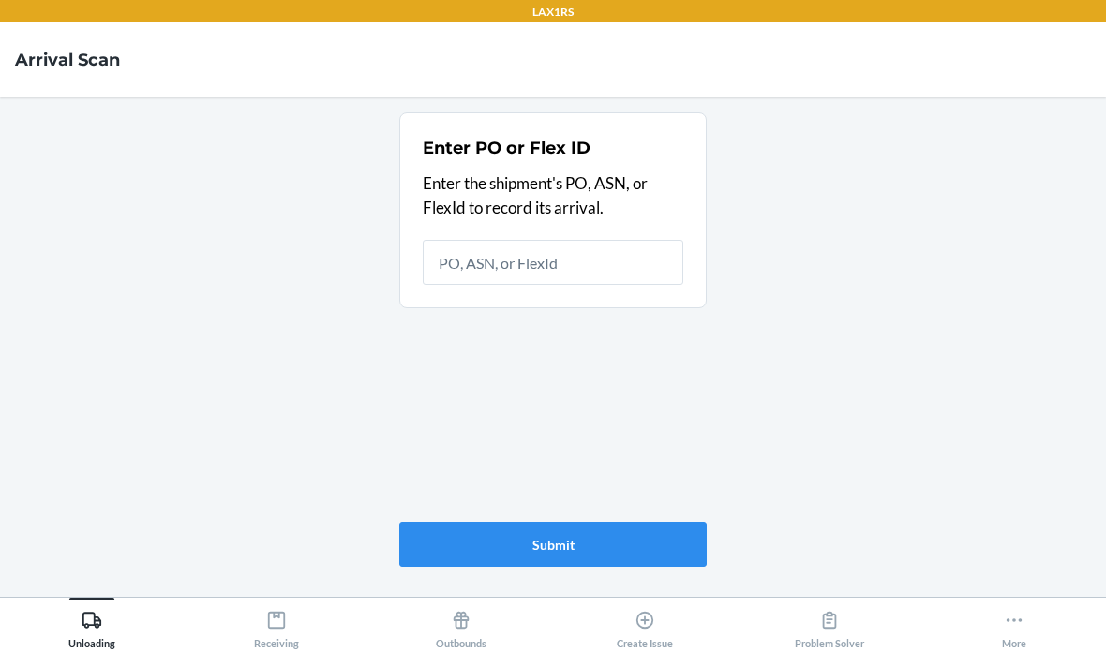
click at [264, 627] on div "Receiving" at bounding box center [276, 626] width 45 height 47
